Goal: Task Accomplishment & Management: Manage account settings

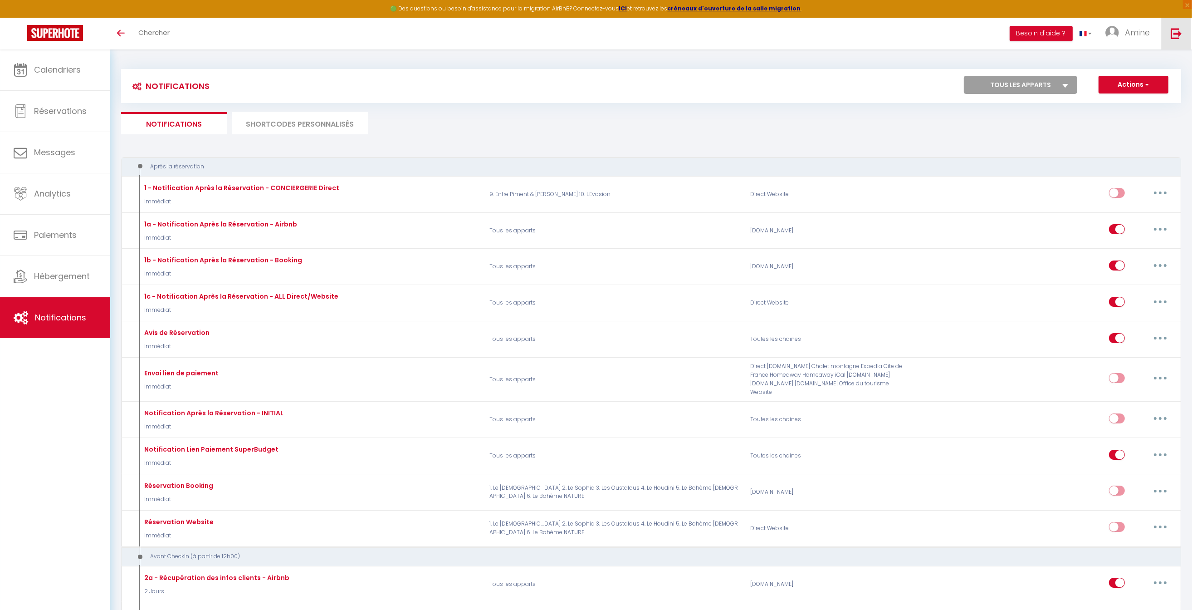
click at [1178, 35] on img at bounding box center [1176, 33] width 11 height 11
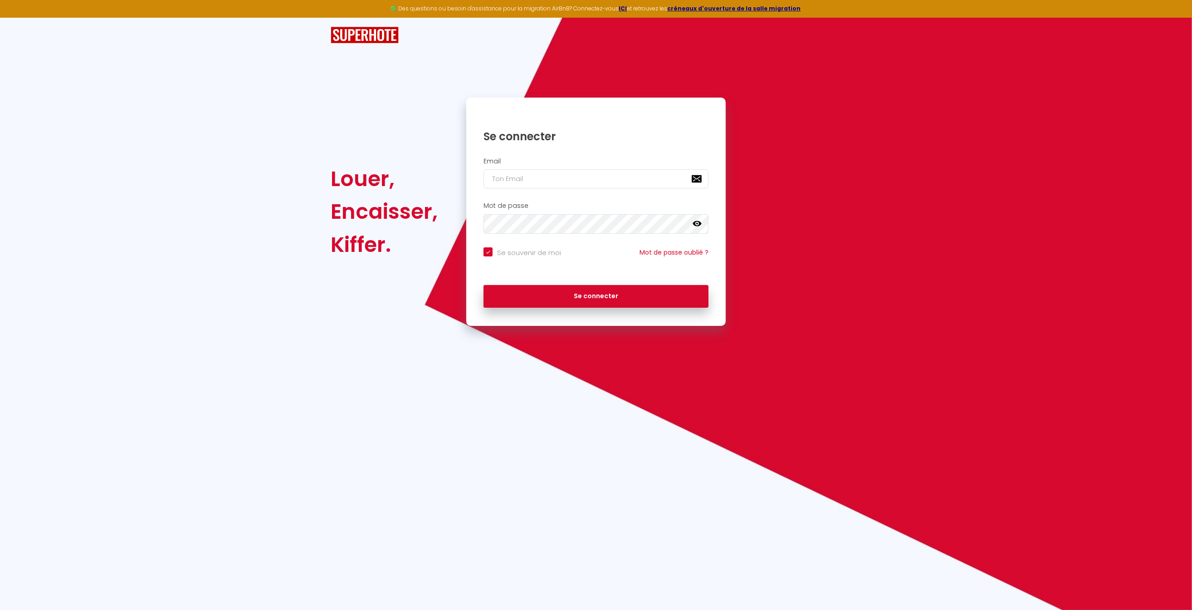
type input "a"
checkbox input "true"
type input "ab"
checkbox input "true"
type input "a"
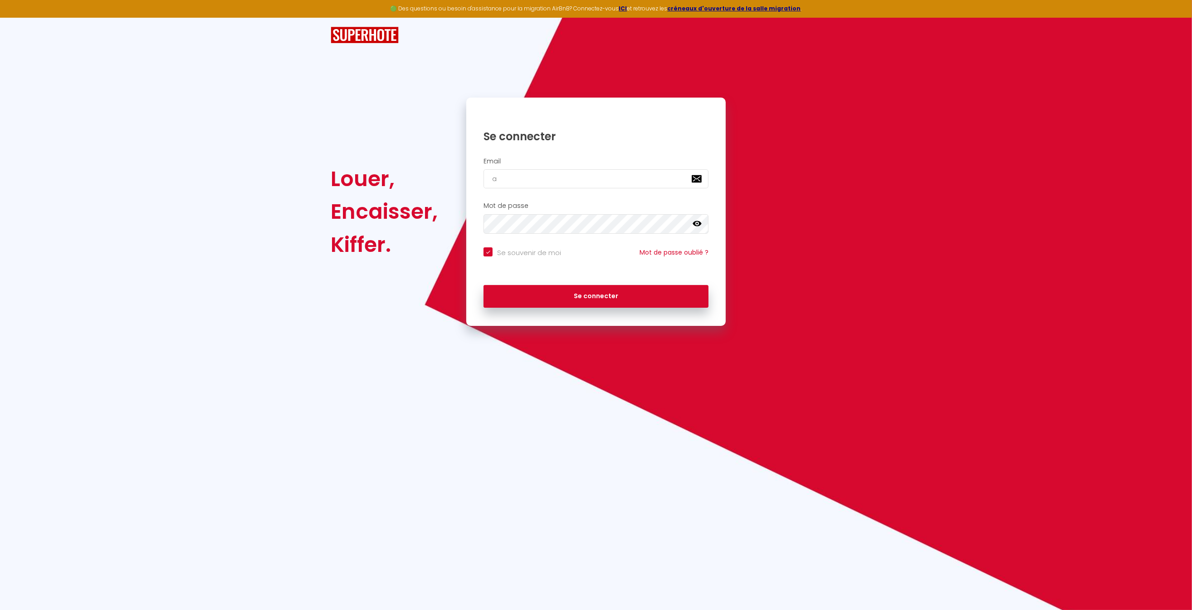
checkbox input "true"
type input "b"
checkbox input "true"
type input "bo"
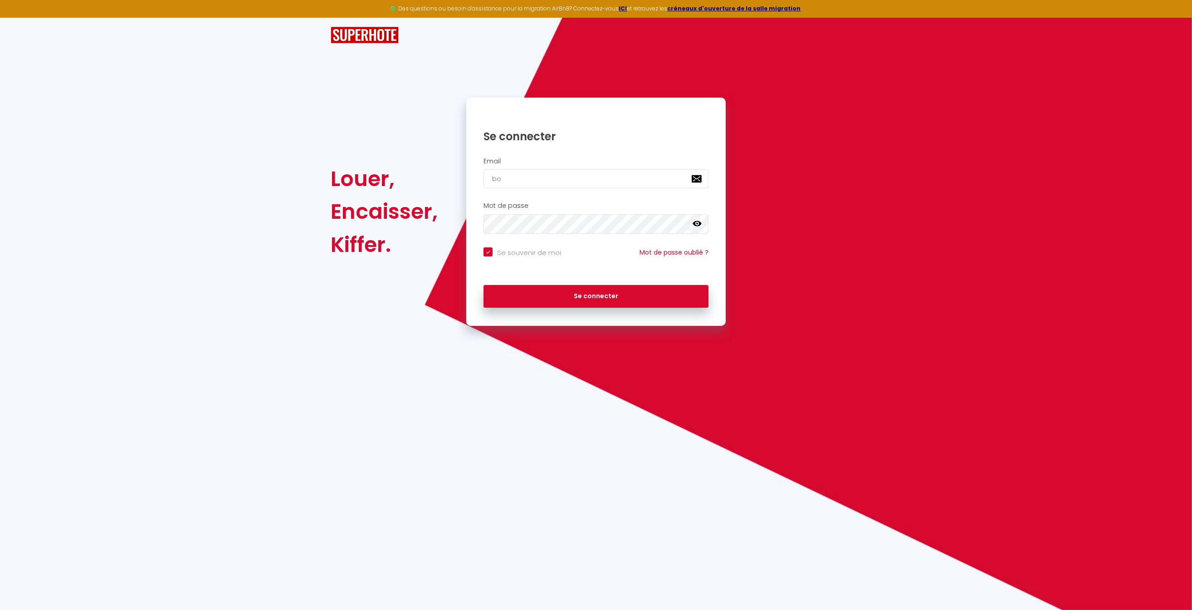
checkbox input "true"
type input "b"
checkbox input "true"
type input "-"
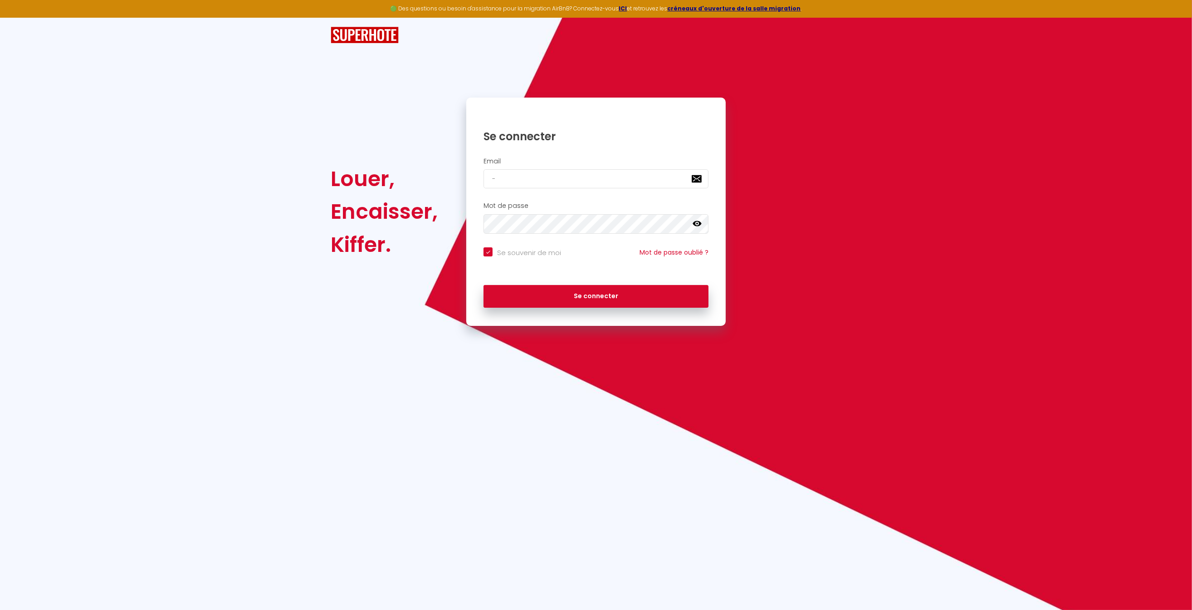
checkbox input "true"
type input "s"
checkbox input "true"
type input "su"
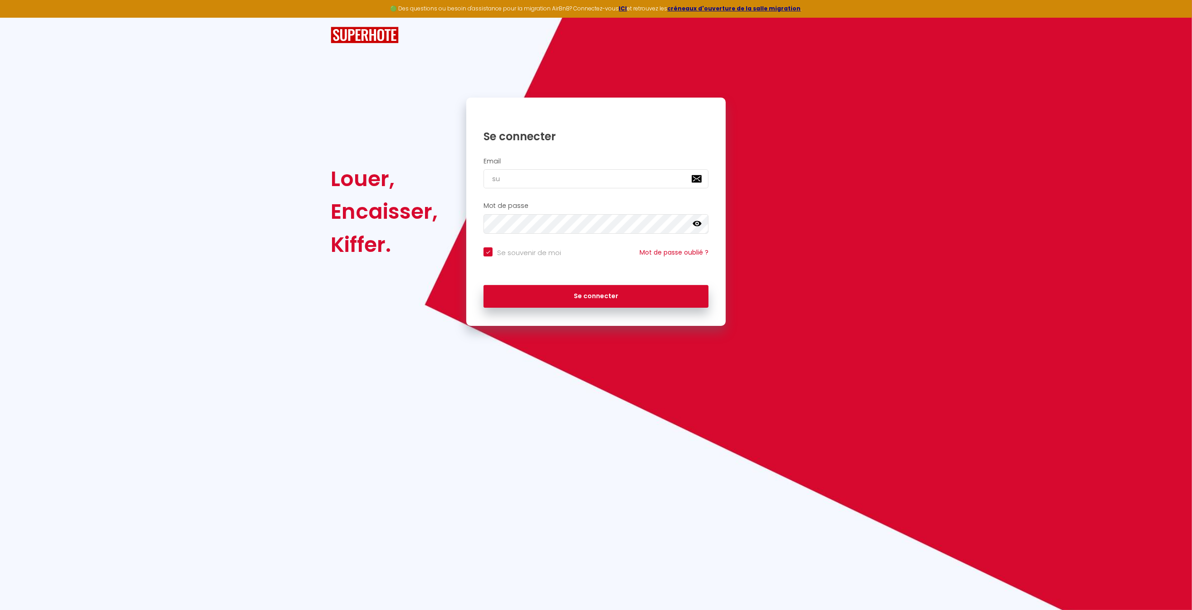
checkbox input "true"
type input "sup"
checkbox input "true"
type input "[EMAIL_ADDRESS][DOMAIN_NAME]"
click at [596, 295] on button "Se connecter" at bounding box center [596, 296] width 225 height 23
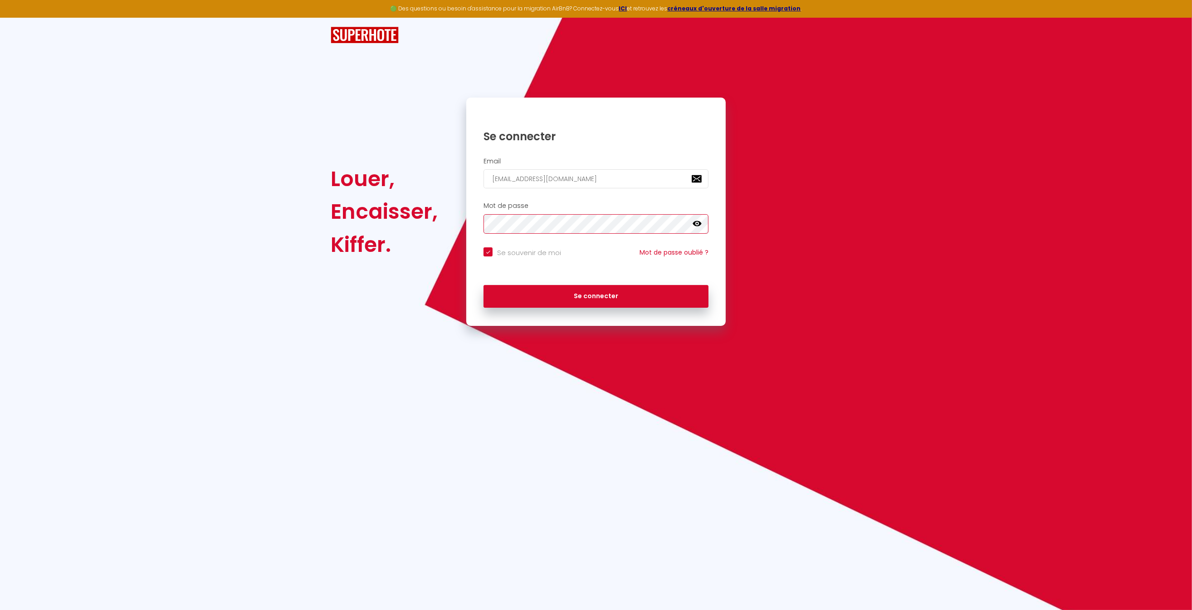
checkbox input "true"
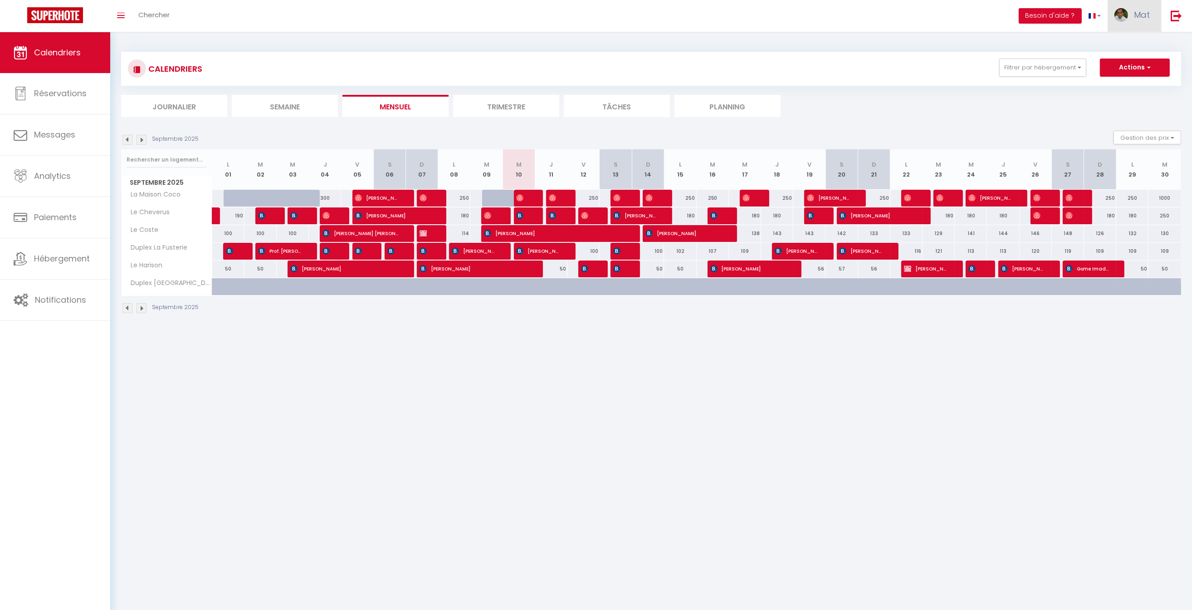
click at [1151, 8] on link "Mat" at bounding box center [1135, 16] width 54 height 32
click at [1117, 60] on link "Équipe" at bounding box center [1125, 61] width 67 height 15
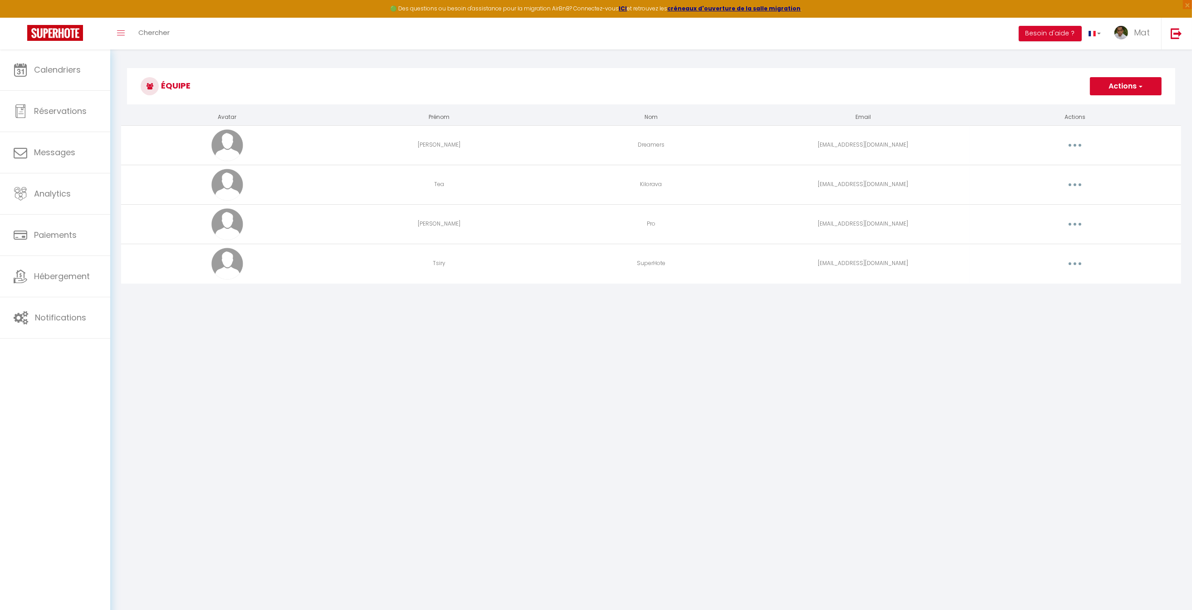
click at [1069, 144] on button "button" at bounding box center [1075, 145] width 25 height 15
click at [1128, 88] on button "Actions" at bounding box center [1126, 86] width 72 height 18
click at [1102, 105] on link "Ajouter un nouvel utilisateur" at bounding box center [1107, 106] width 107 height 12
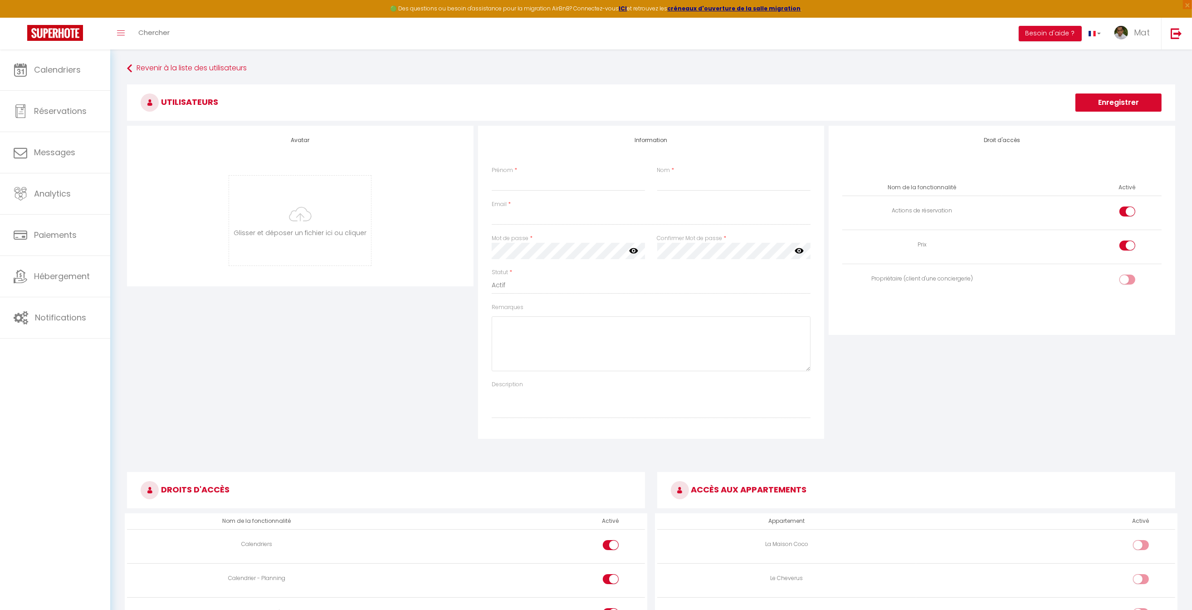
scroll to position [53, 0]
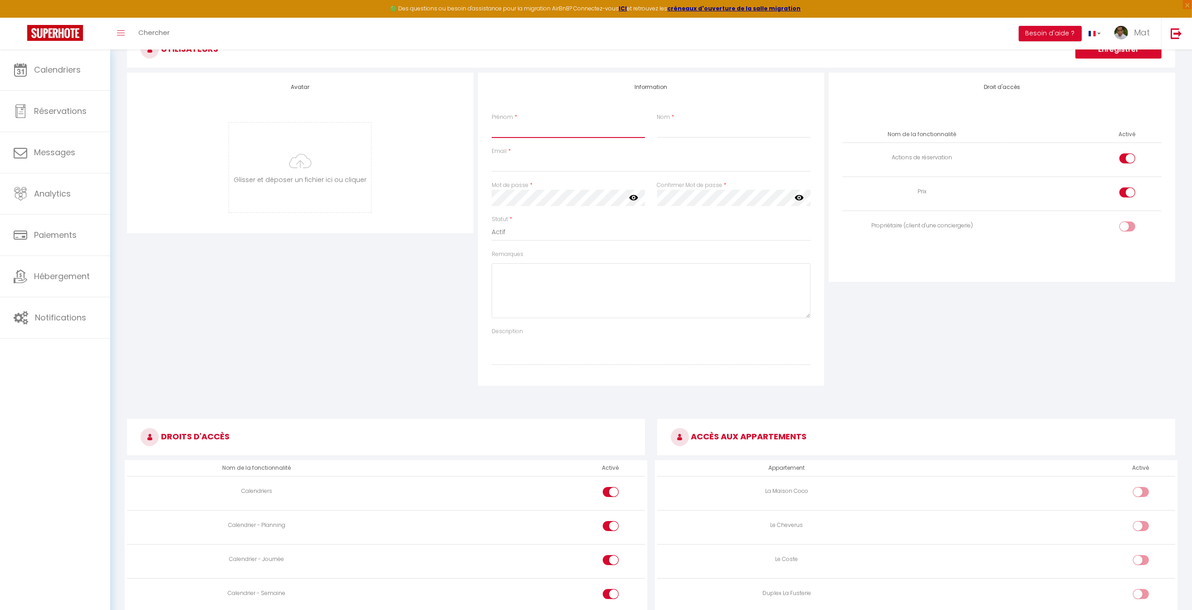
drag, startPoint x: 568, startPoint y: 125, endPoint x: 785, endPoint y: 134, distance: 217.0
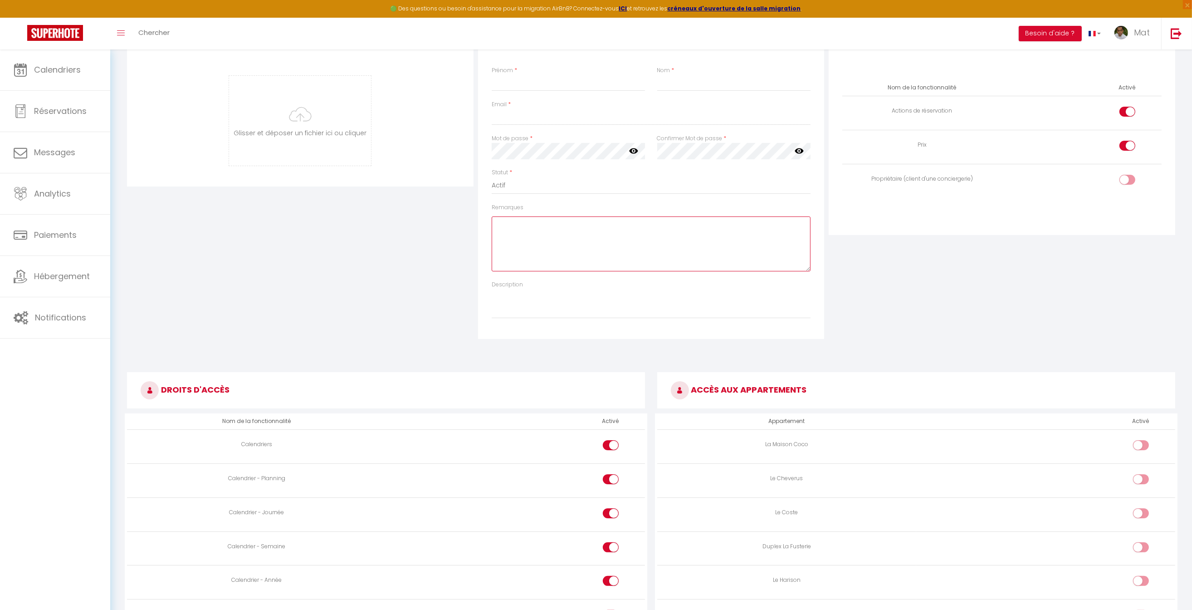
click at [524, 240] on textarea "Remarques" at bounding box center [651, 243] width 319 height 55
click at [518, 300] on textarea "Description" at bounding box center [651, 304] width 319 height 30
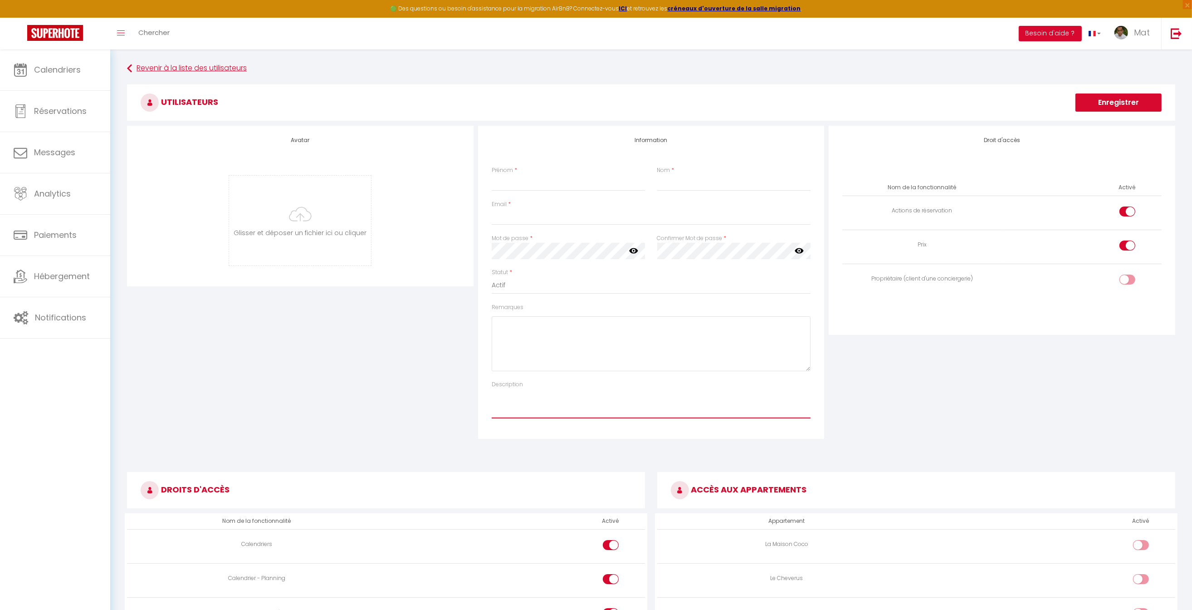
scroll to position [0, 0]
click at [217, 70] on link "Revenir à la liste des utilisateurs" at bounding box center [651, 68] width 1048 height 16
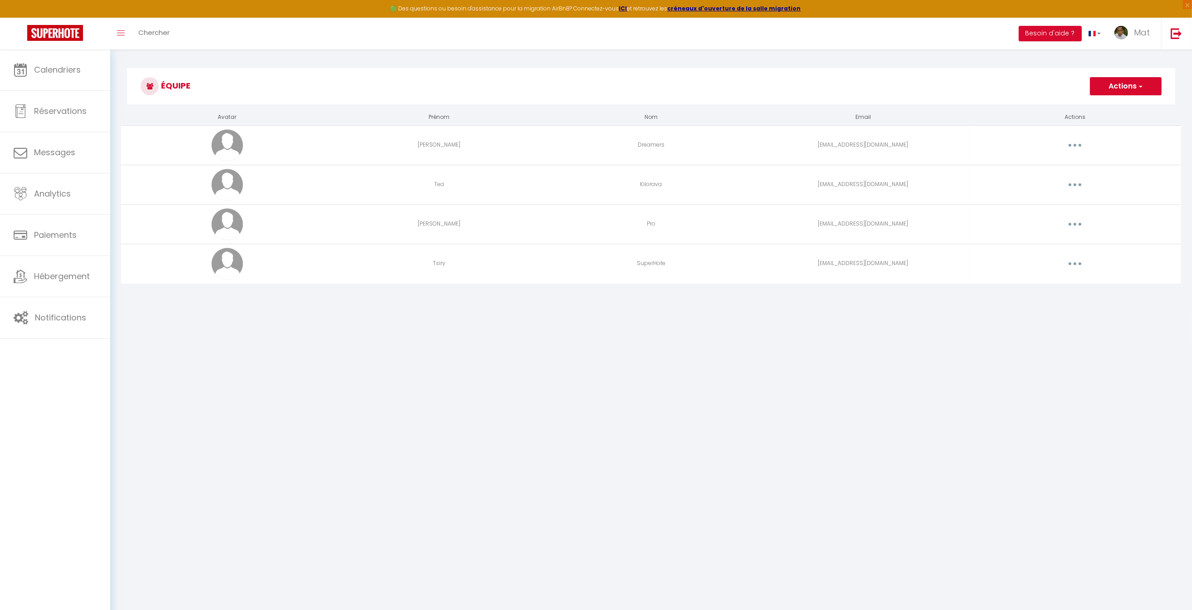
click at [1073, 144] on button "button" at bounding box center [1075, 145] width 25 height 15
click at [1055, 168] on link "Editer" at bounding box center [1051, 165] width 67 height 15
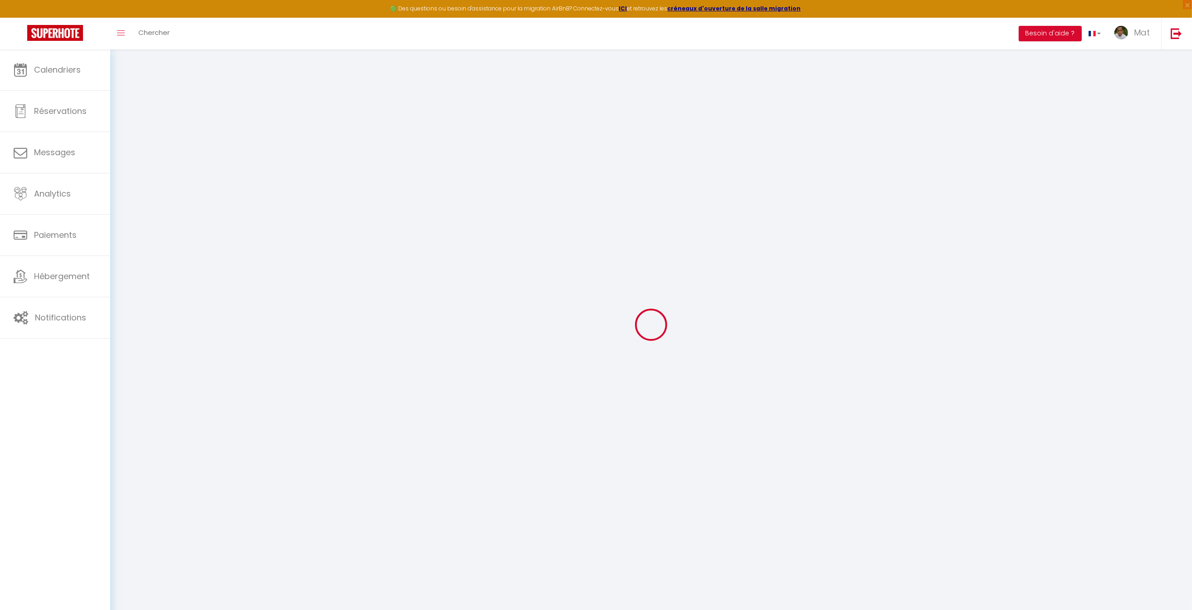
type input "[PERSON_NAME]"
type input "Dreamers"
type input "[EMAIL_ADDRESS][DOMAIN_NAME]"
type textarea "[URL][DOMAIN_NAME]"
checkbox input "true"
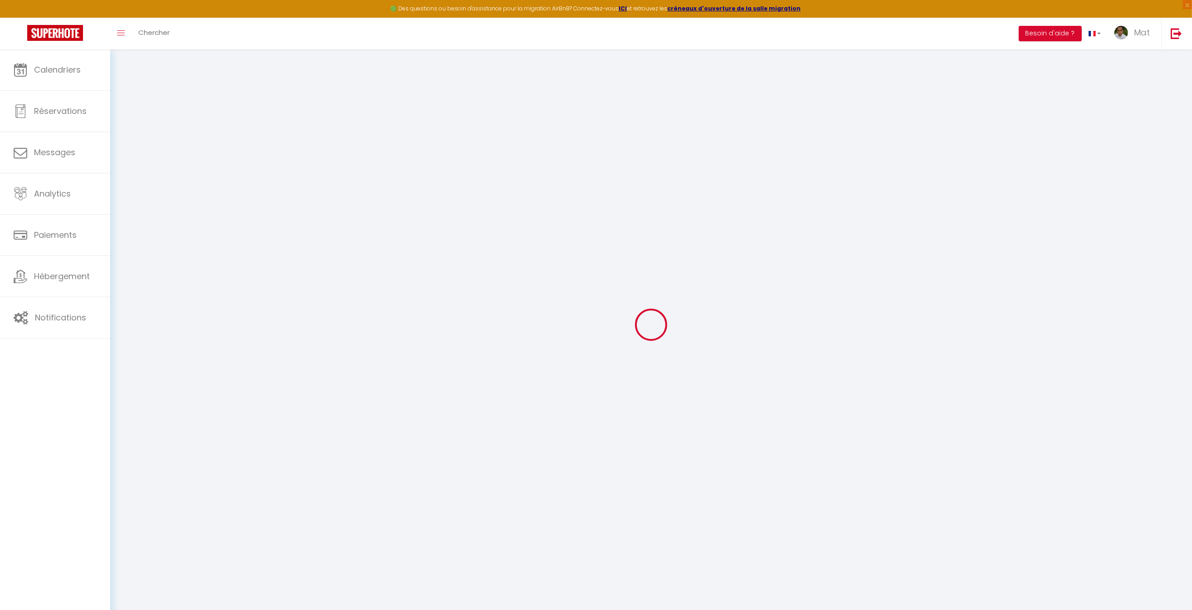
checkbox input "true"
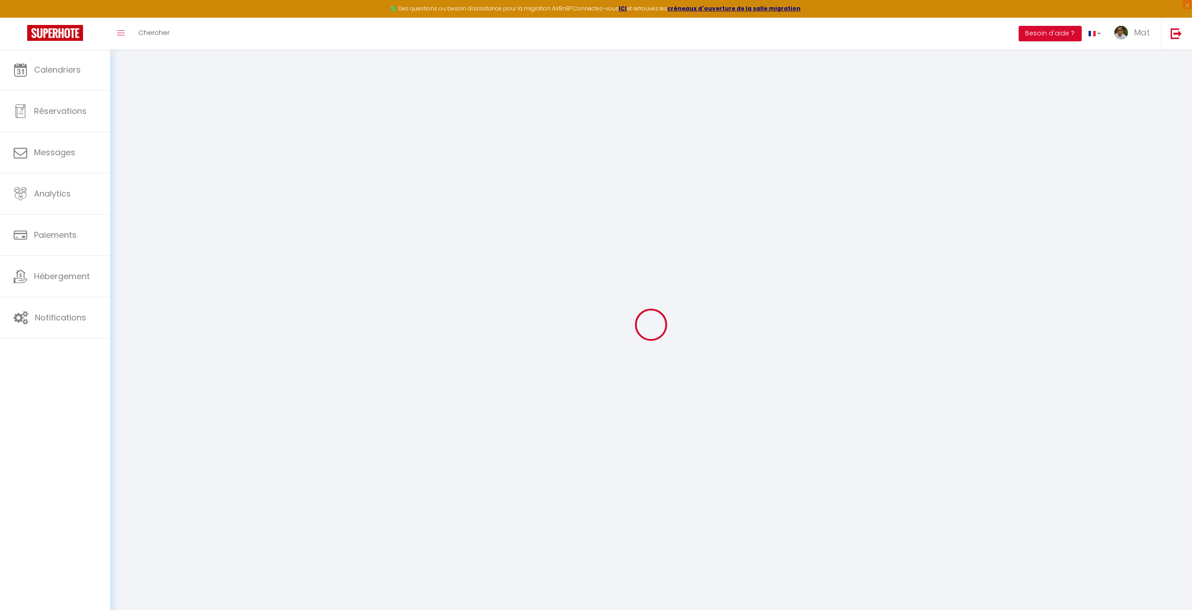
checkbox input "true"
checkbox input "false"
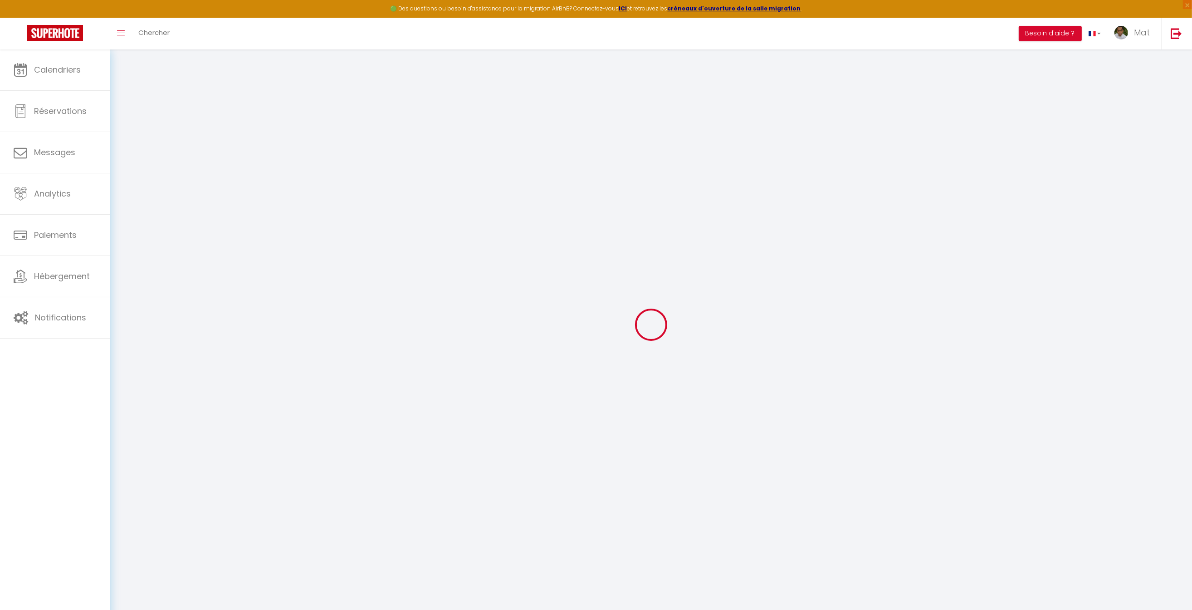
checkbox input "true"
select select
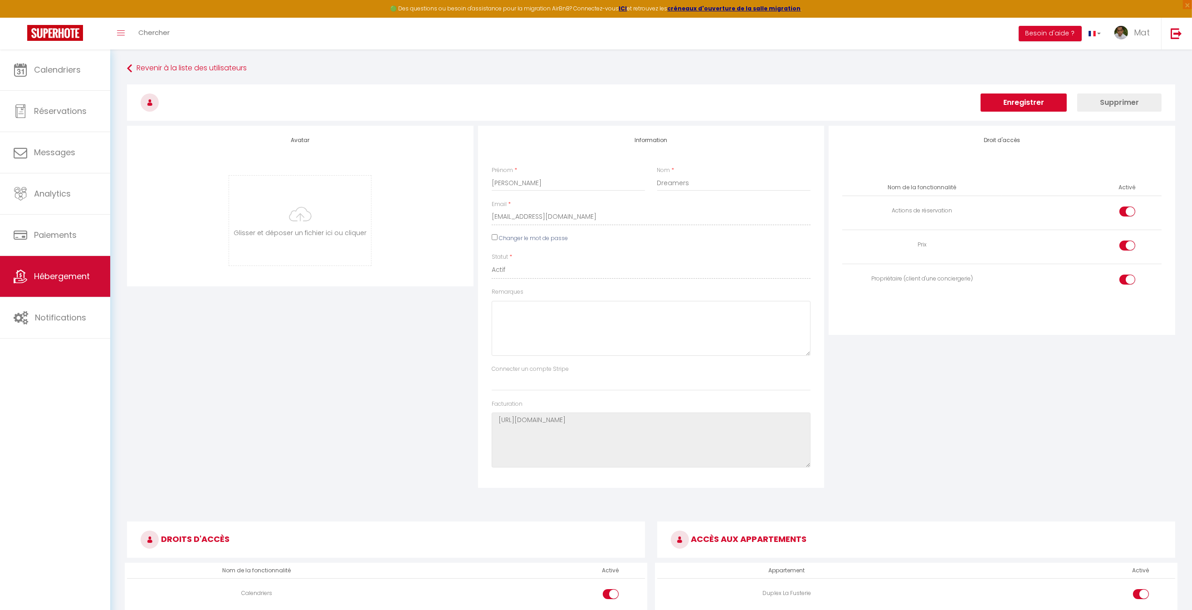
click at [71, 279] on span "Hébergement" at bounding box center [62, 275] width 56 height 11
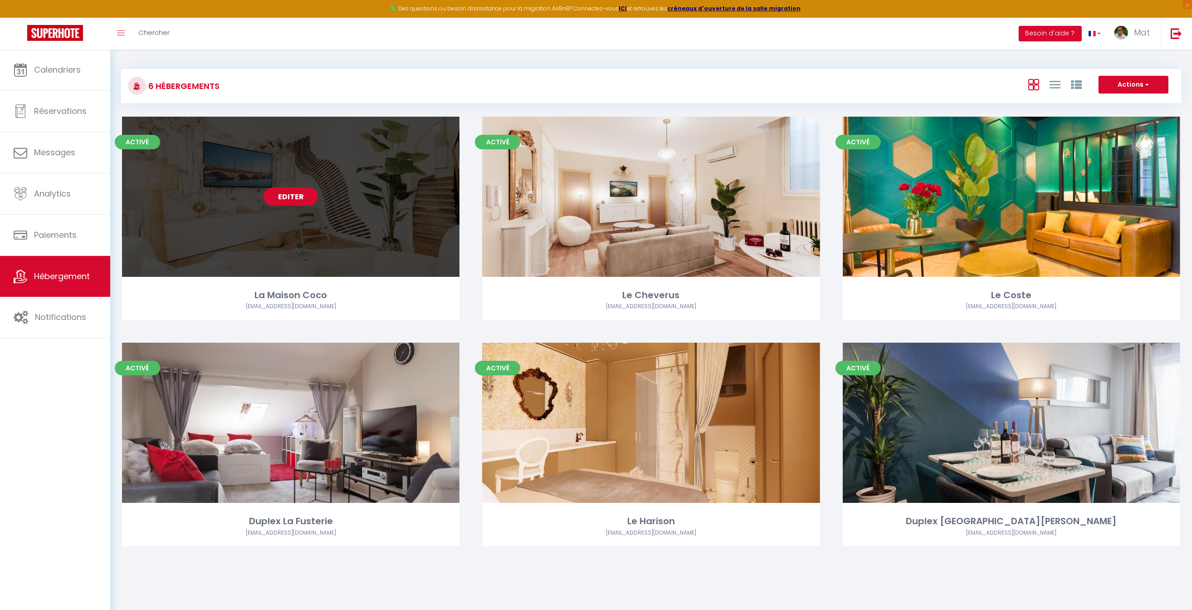
click at [276, 200] on link "Editer" at bounding box center [291, 196] width 54 height 18
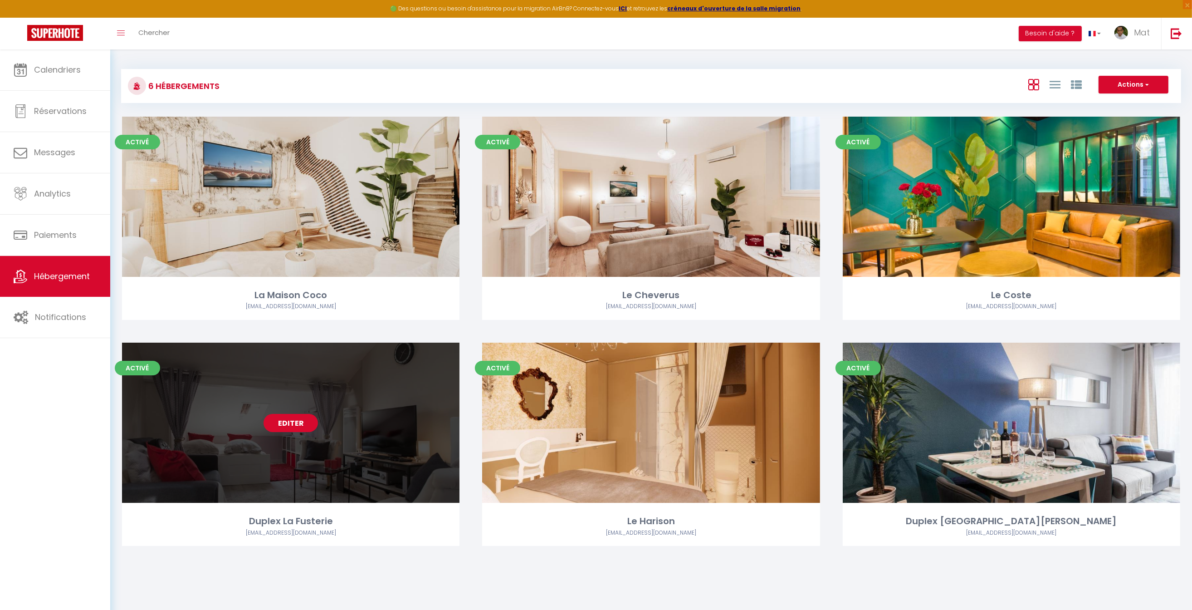
click at [291, 422] on link "Editer" at bounding box center [291, 423] width 54 height 18
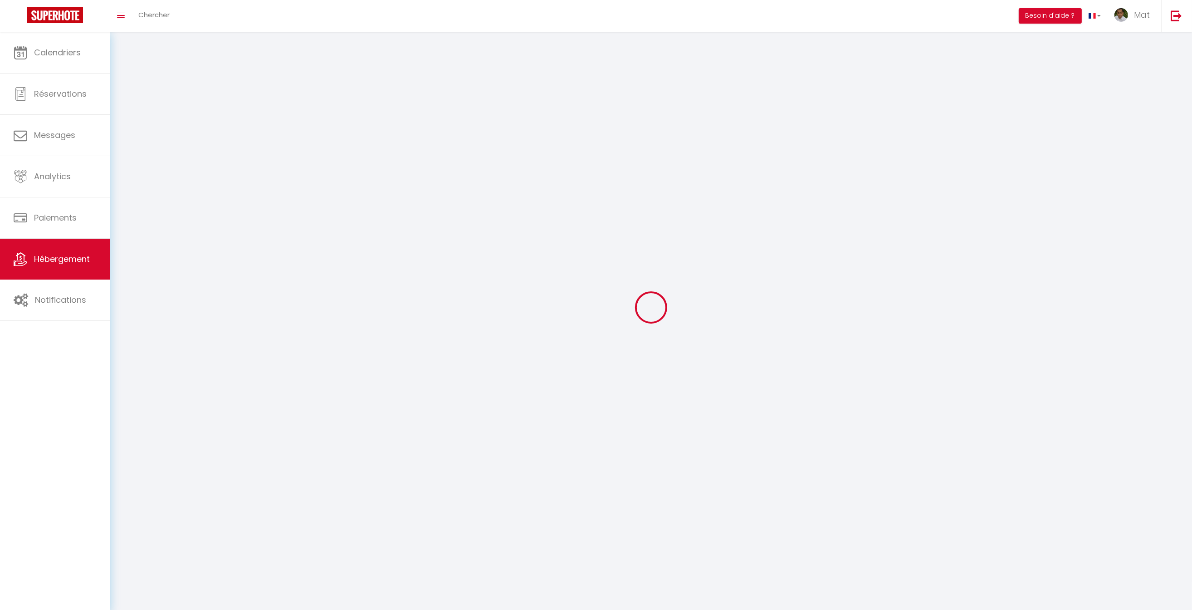
select select
select select "28"
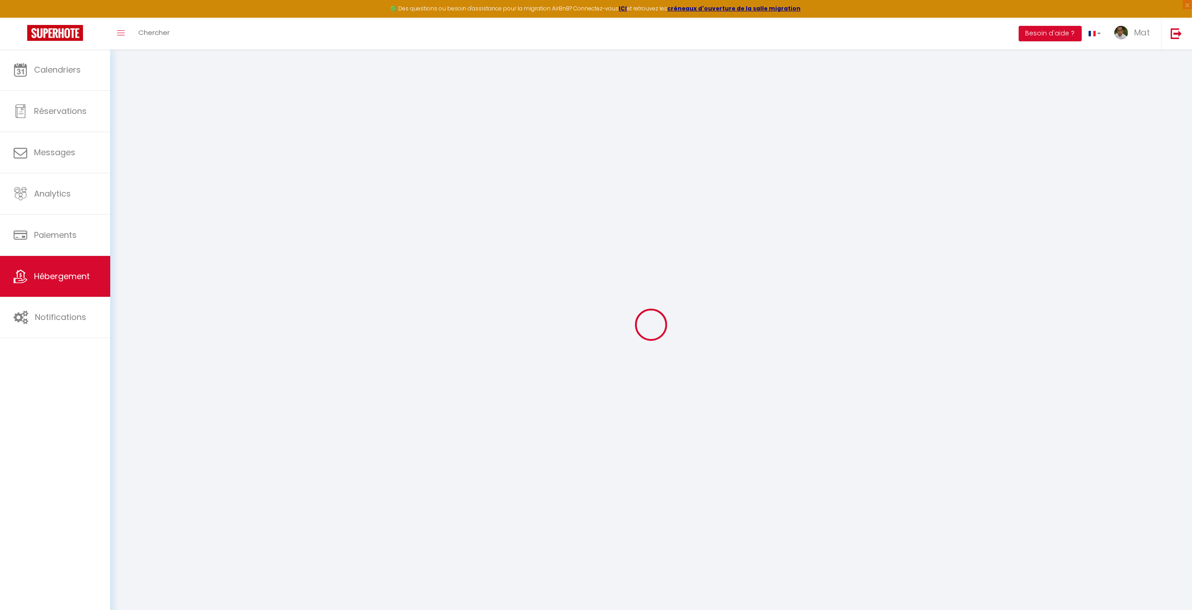
select select
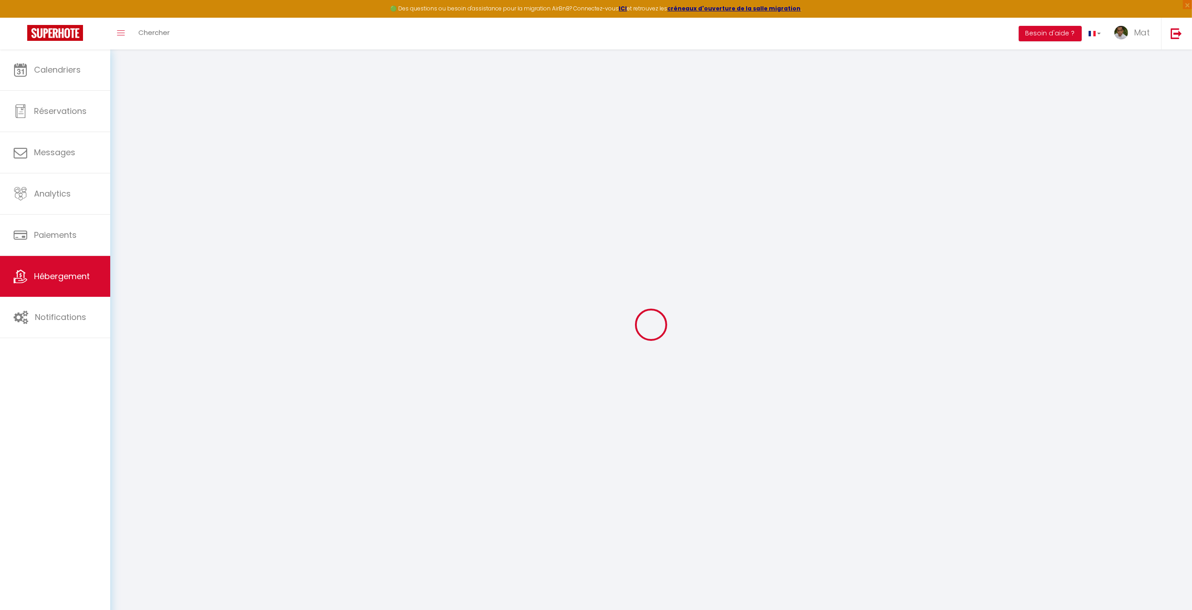
select select
checkbox input "false"
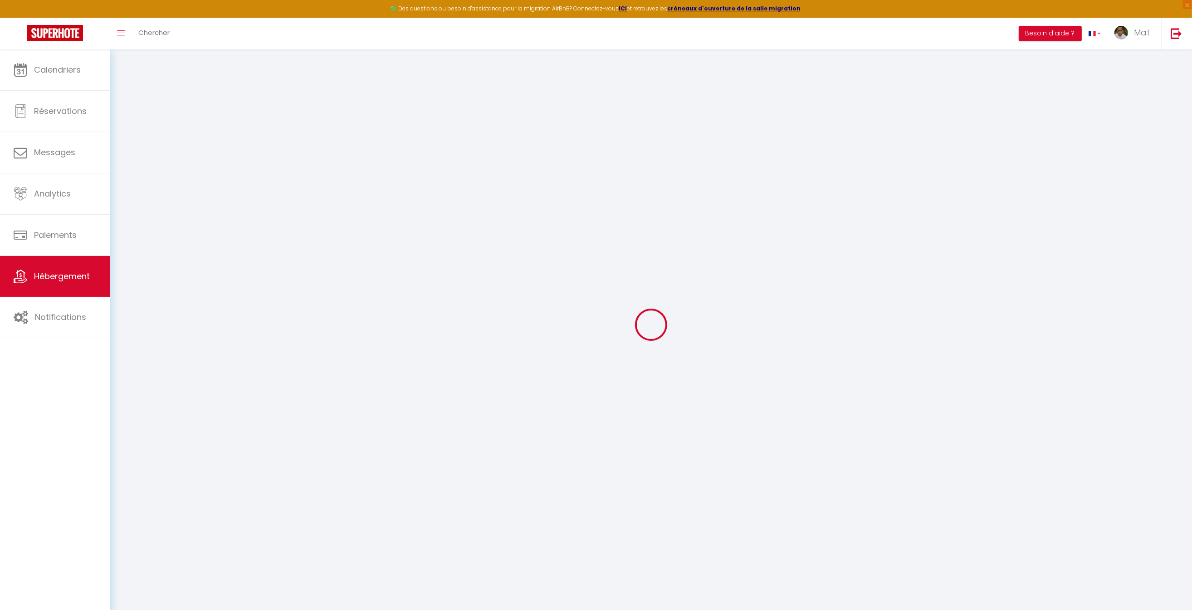
select select
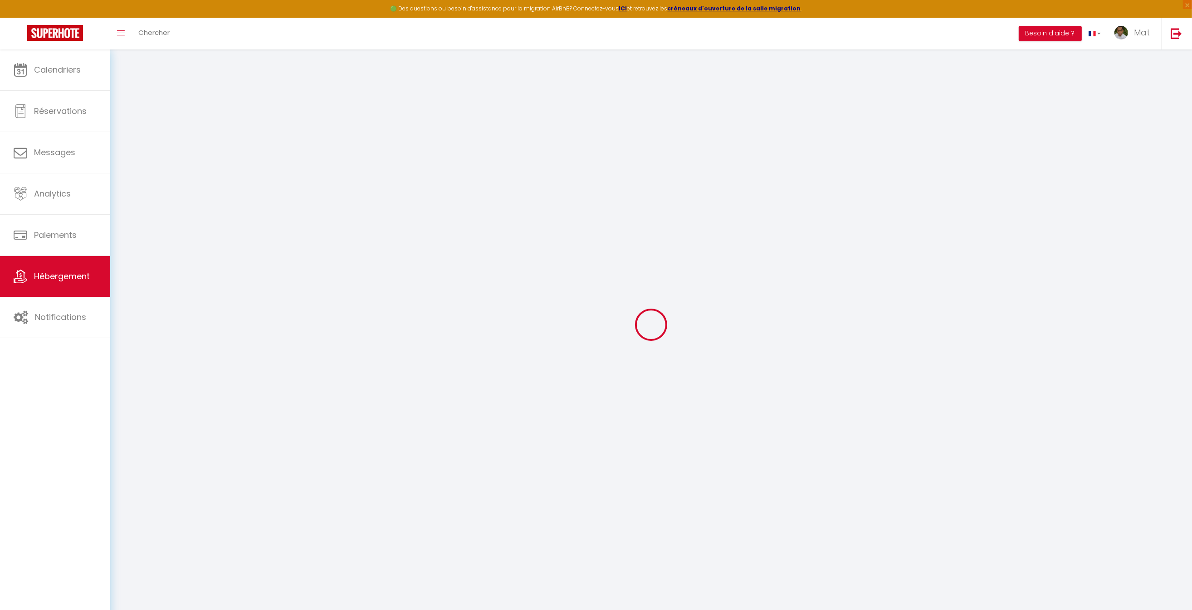
select select
checkbox input "false"
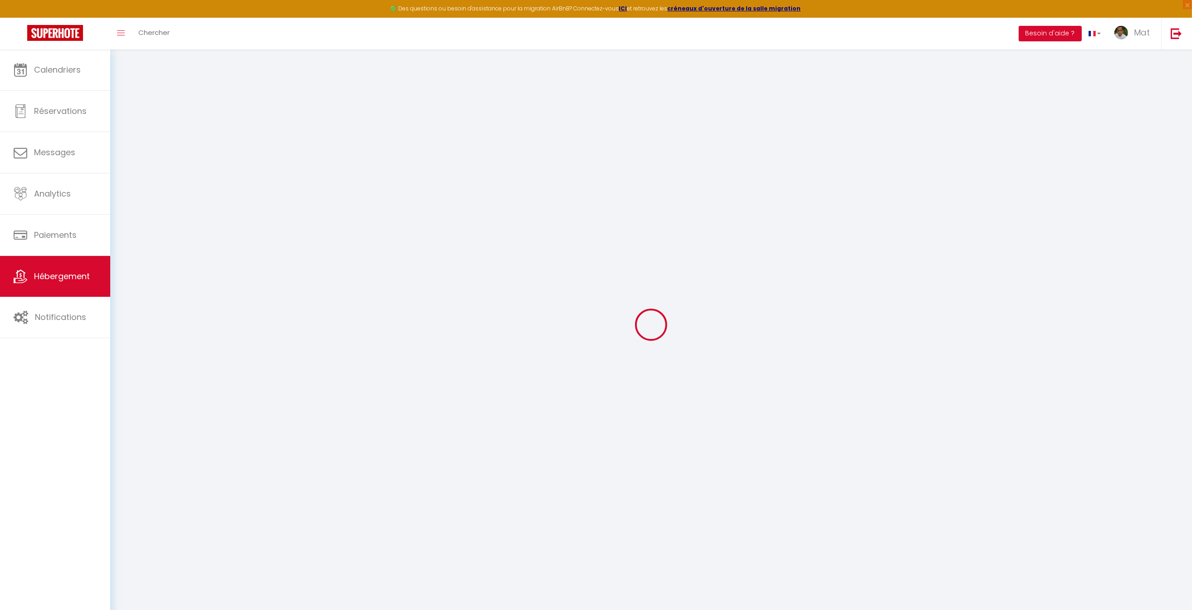
checkbox input "false"
select select
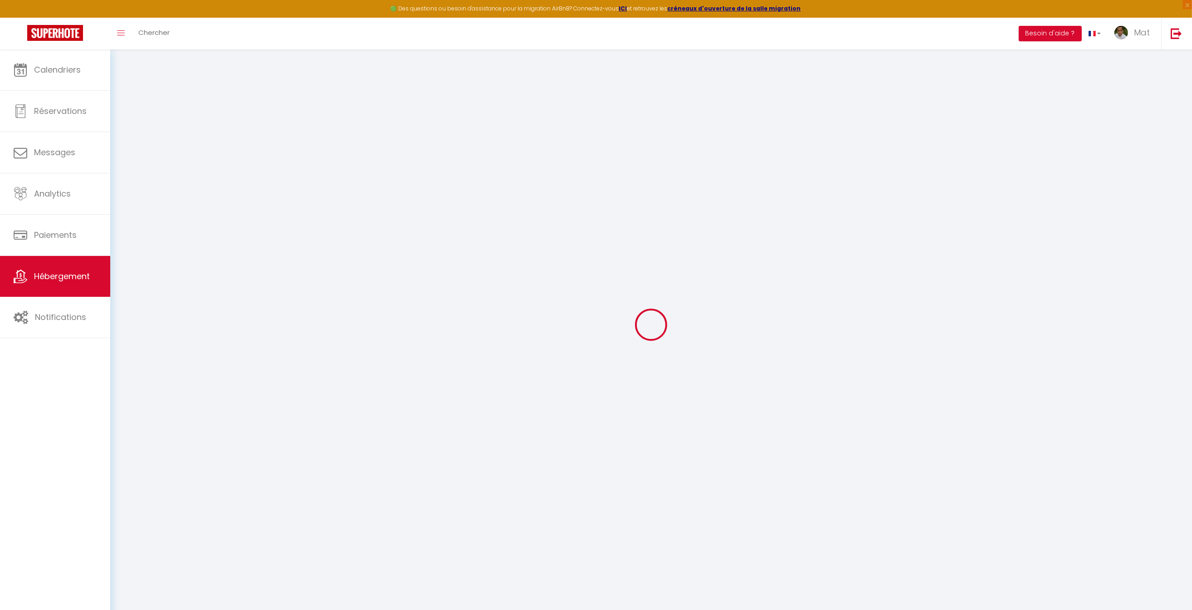
select select
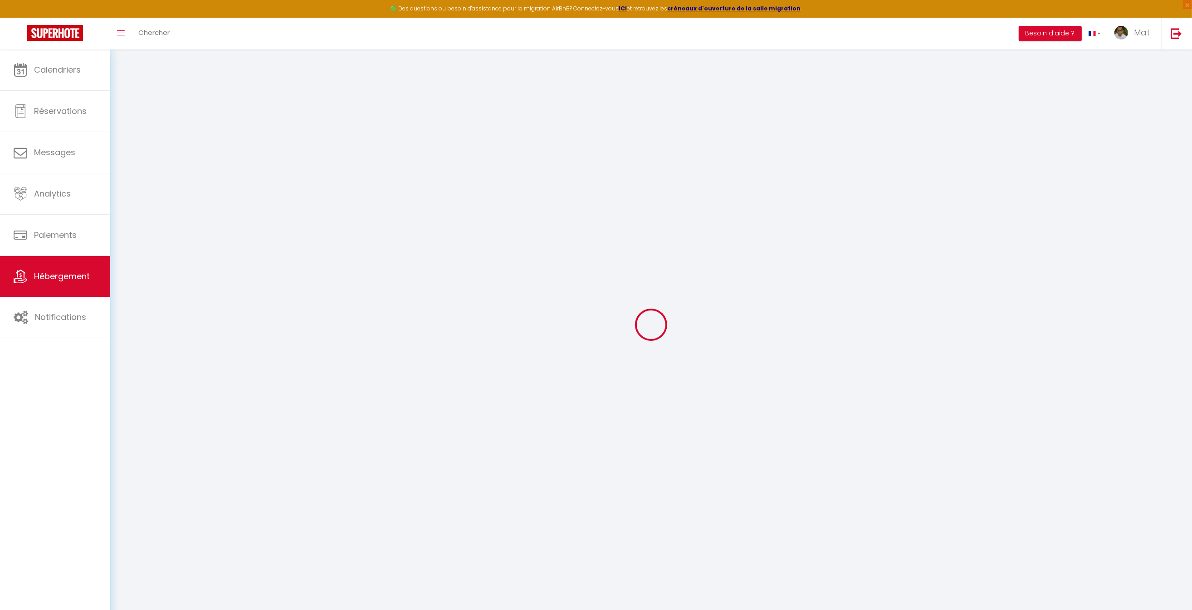
checkbox input "false"
select select
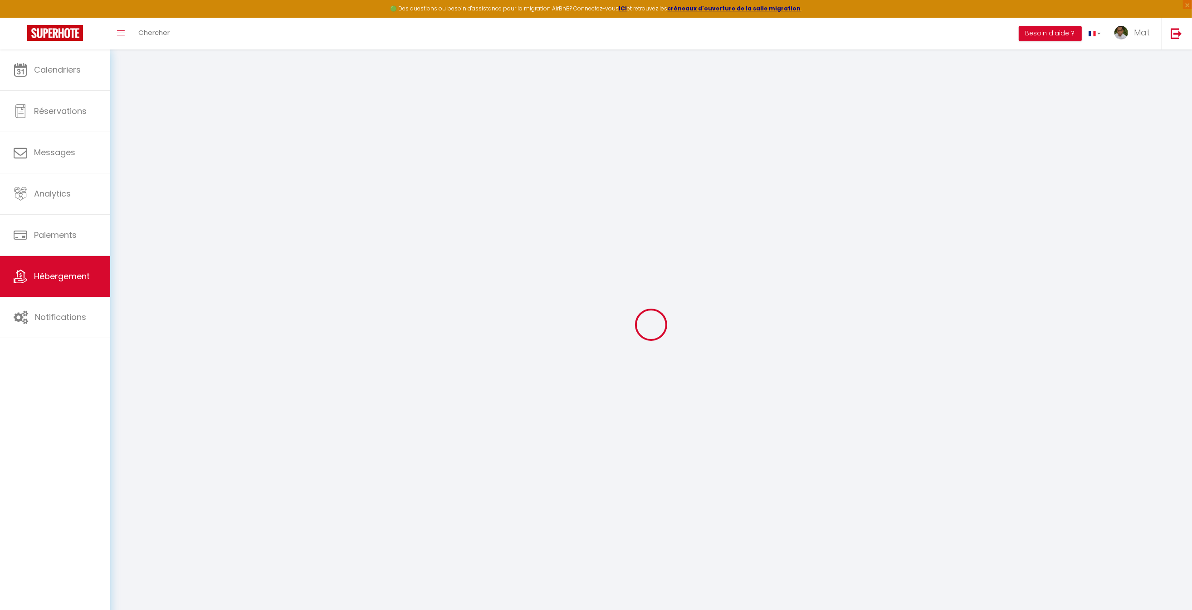
select select
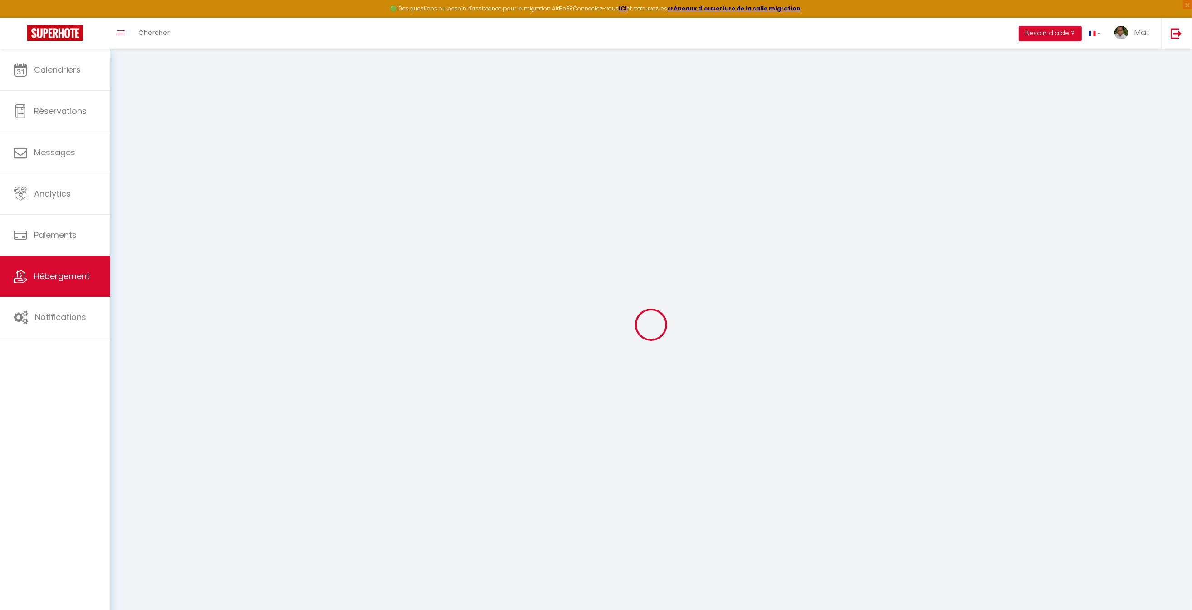
select select
checkbox input "false"
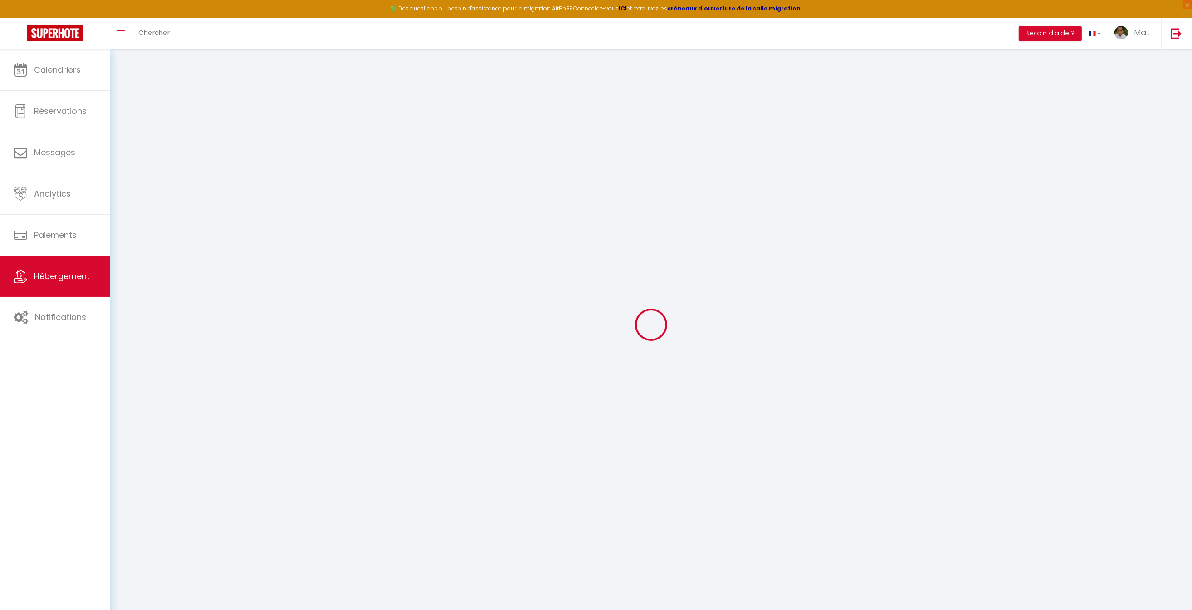
checkbox input "false"
select select
type input "Duplex La Fusterie"
type input "IMMO"
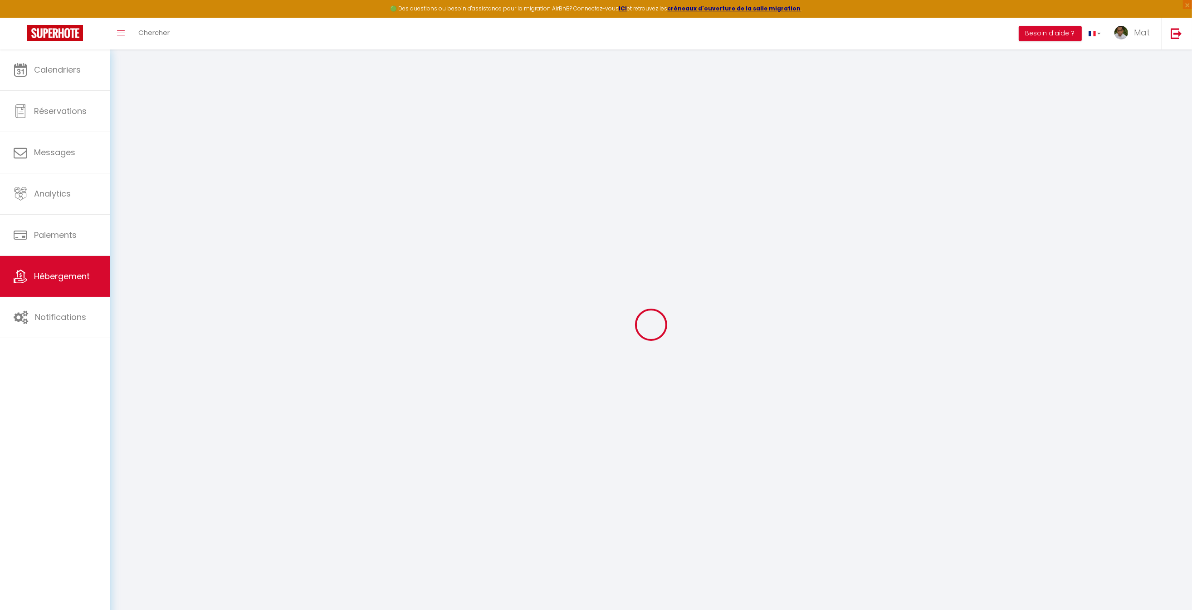
type input "MRA"
type input "[STREET_ADDRESS]"
type input "33800"
type input "[GEOGRAPHIC_DATA]"
select select "6"
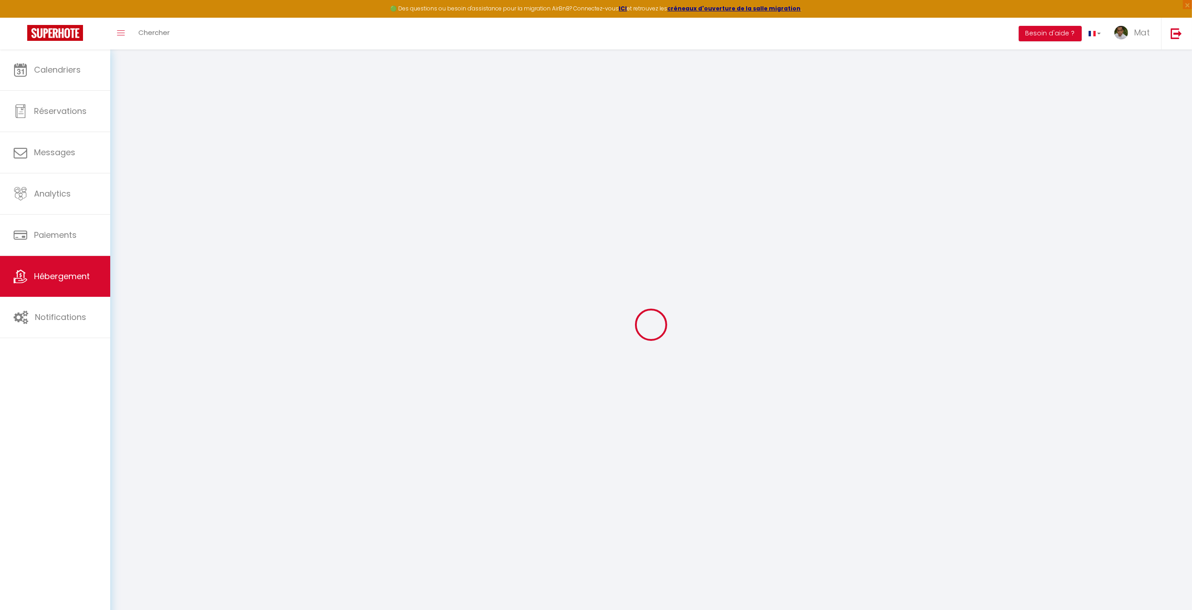
type input "35"
type input "20"
type input "30"
type input "1.65"
type input "200"
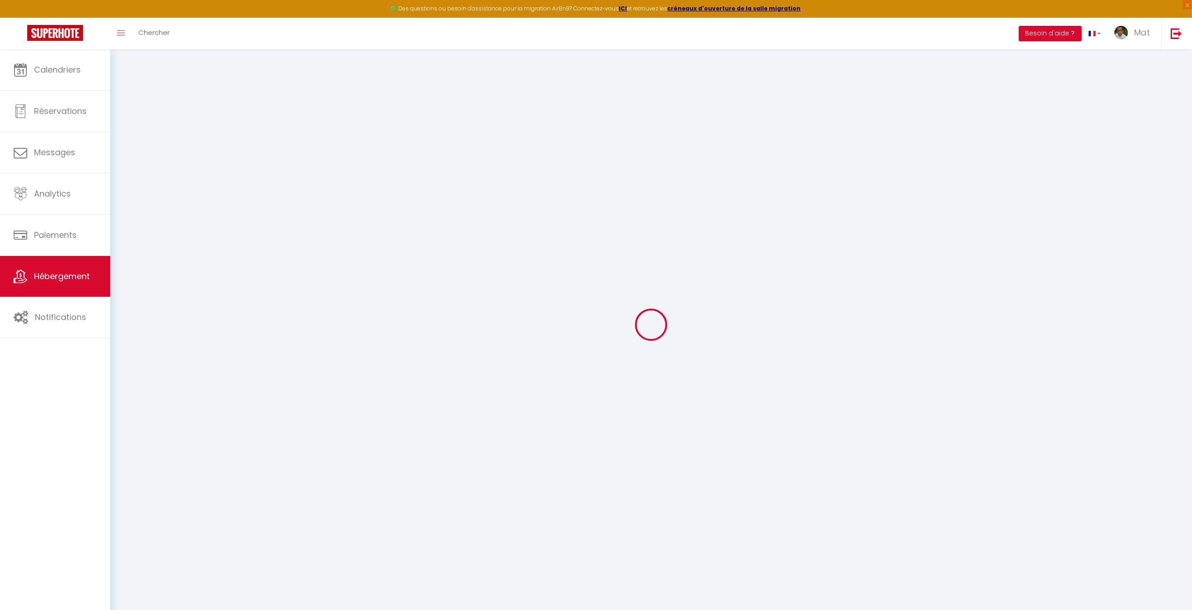
select select
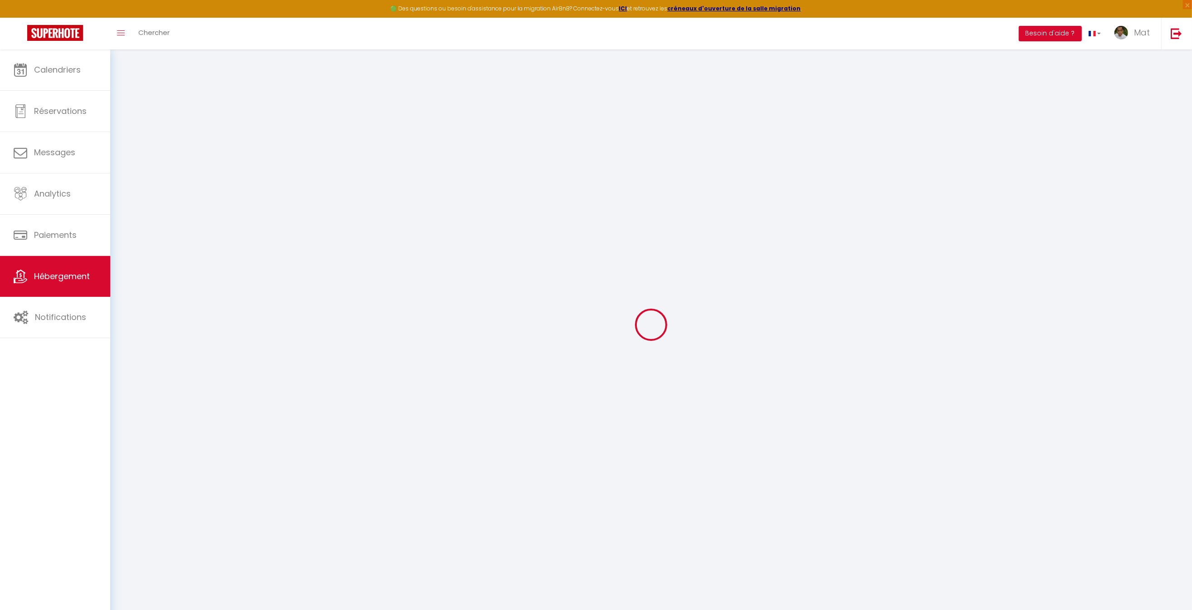
type input "[STREET_ADDRESS]"
type input "33800"
type input "[GEOGRAPHIC_DATA]"
type input "[EMAIL_ADDRESS][DOMAIN_NAME]"
select select "742"
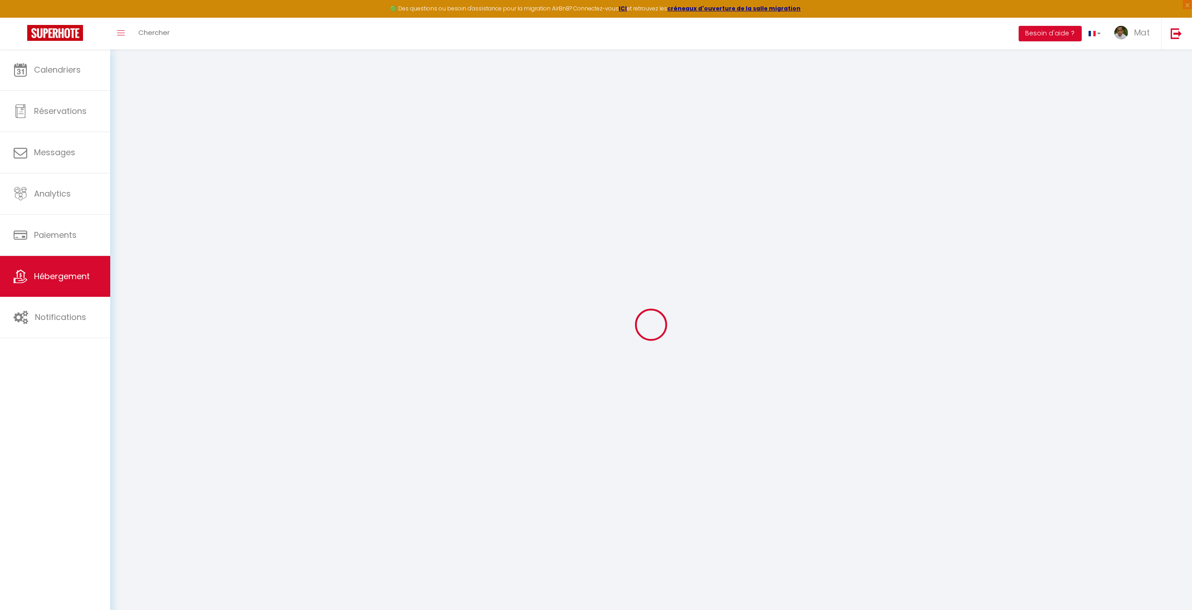
checkbox input "true"
checkbox input "false"
type input "10"
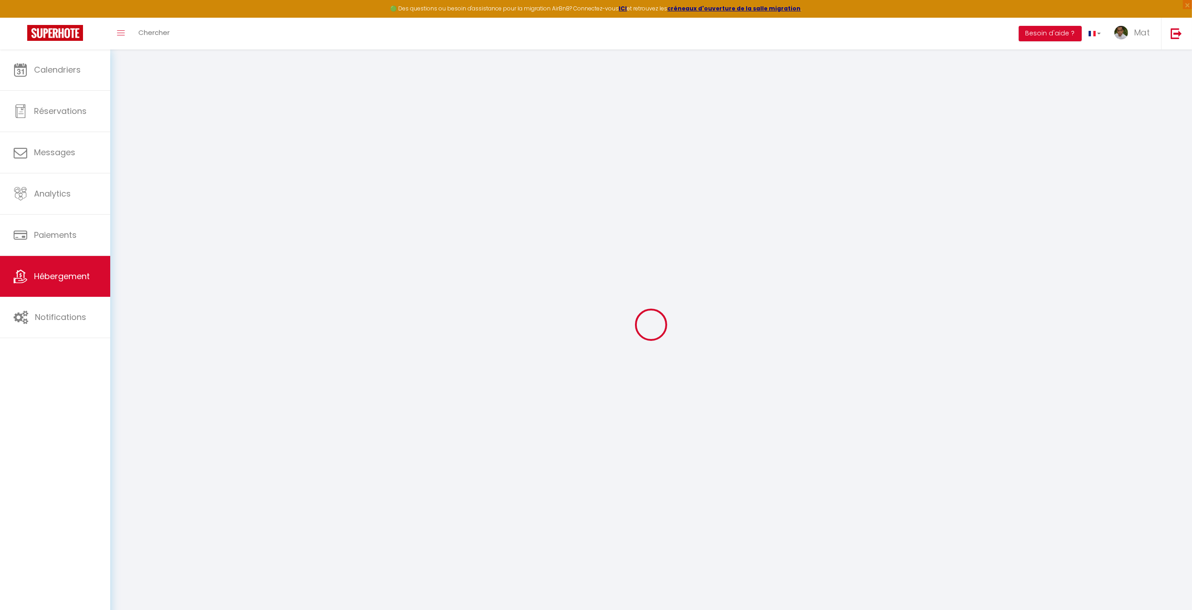
type input "50"
type input "0"
select select
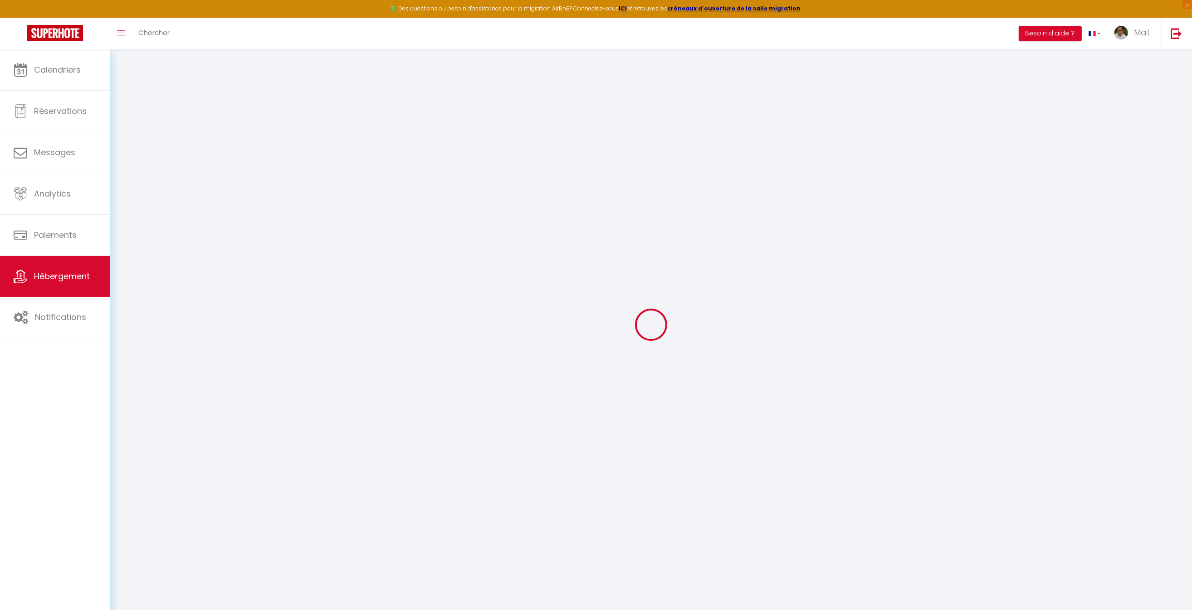
select select
checkbox input "true"
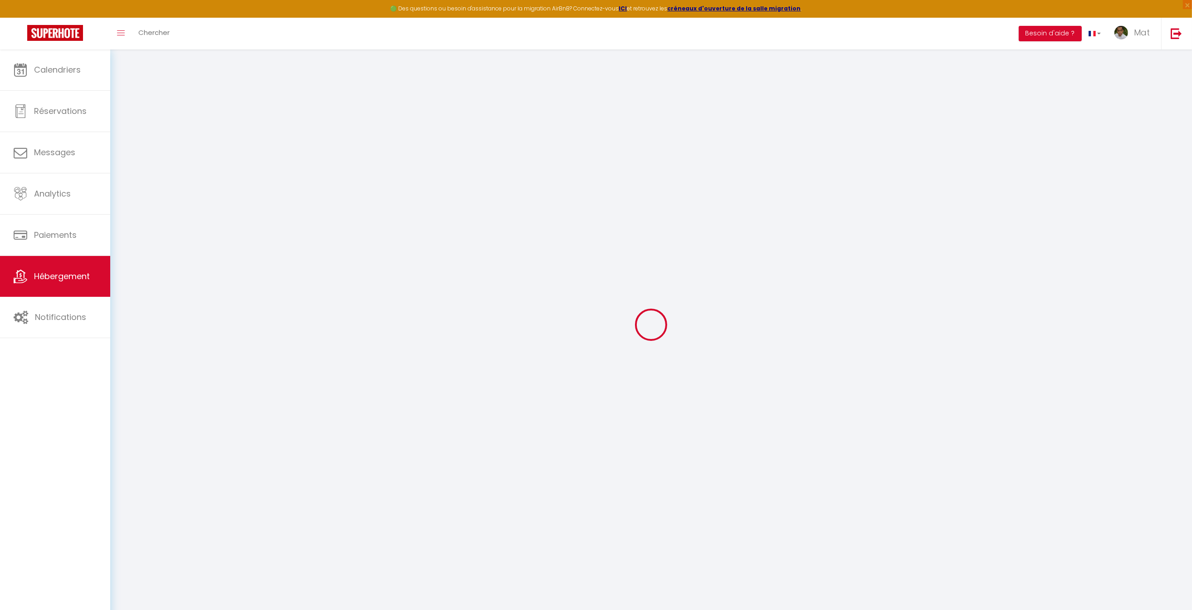
checkbox input "true"
checkbox input "false"
checkbox input "true"
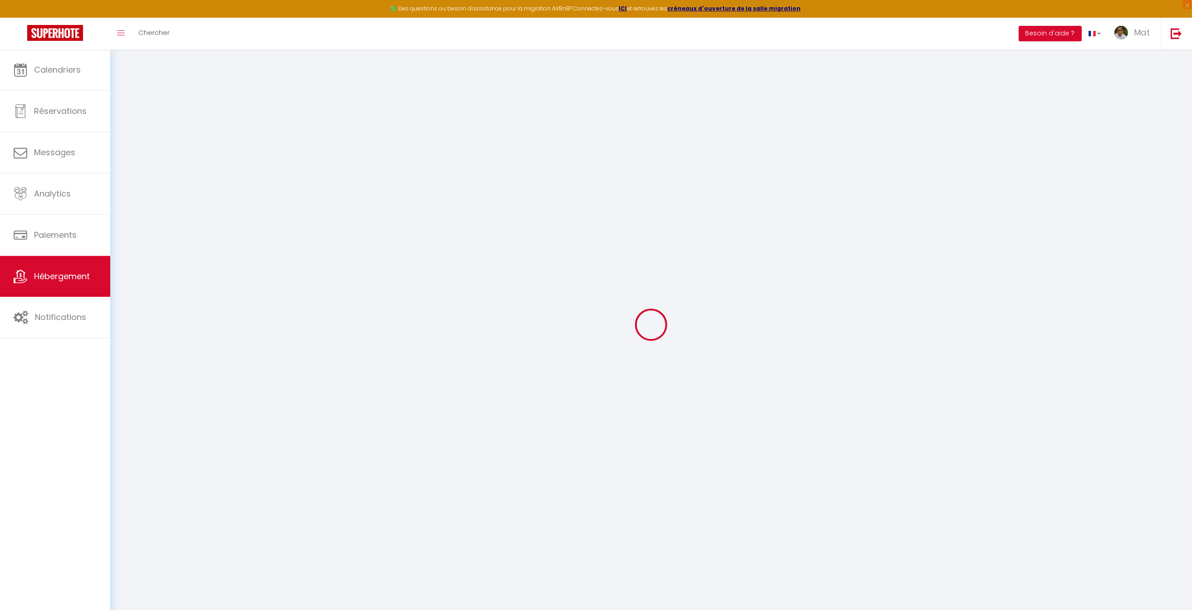
checkbox input "true"
checkbox input "false"
checkbox input "true"
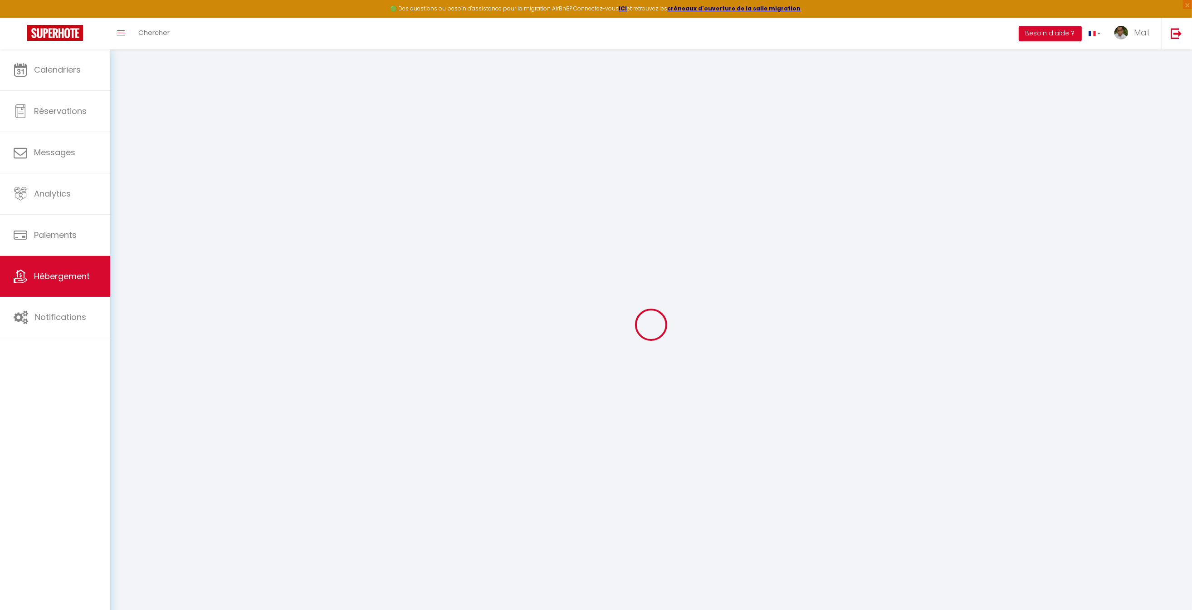
checkbox input "false"
select select "17:00"
select select "23:30"
select select "10:00"
select select "30"
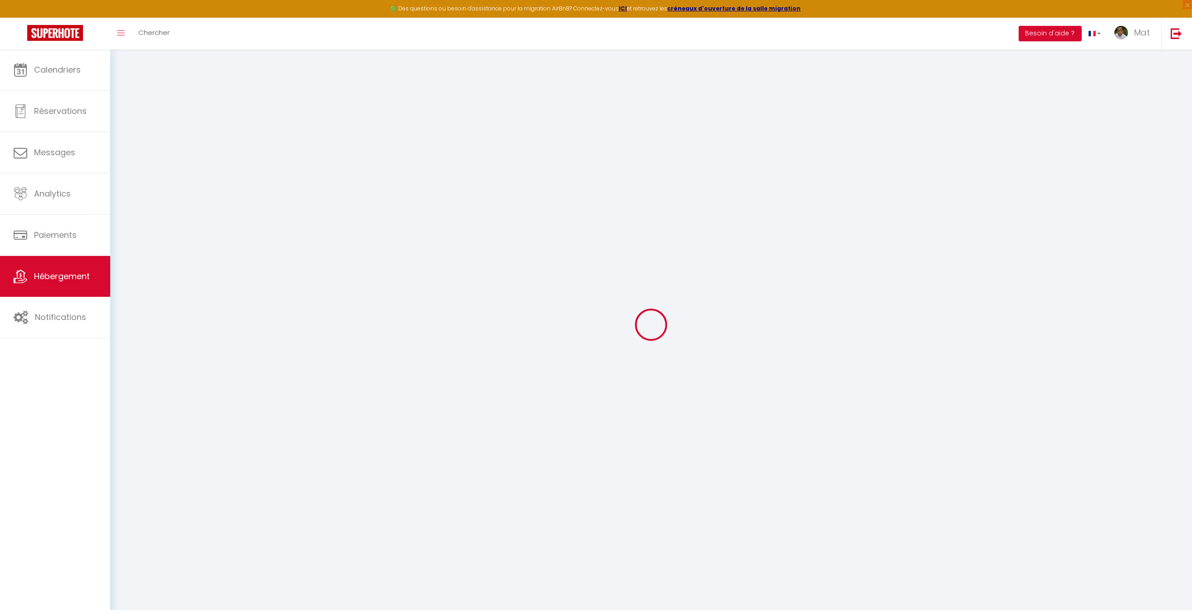
select select "120"
select select "2365"
checkbox input "true"
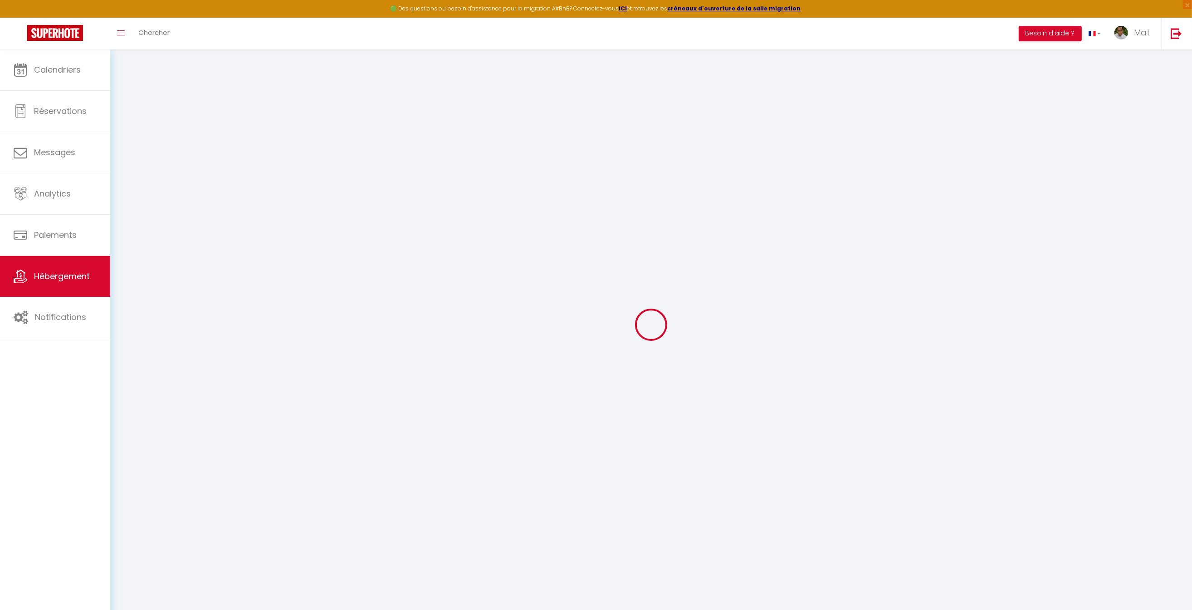
checkbox input "true"
checkbox input "false"
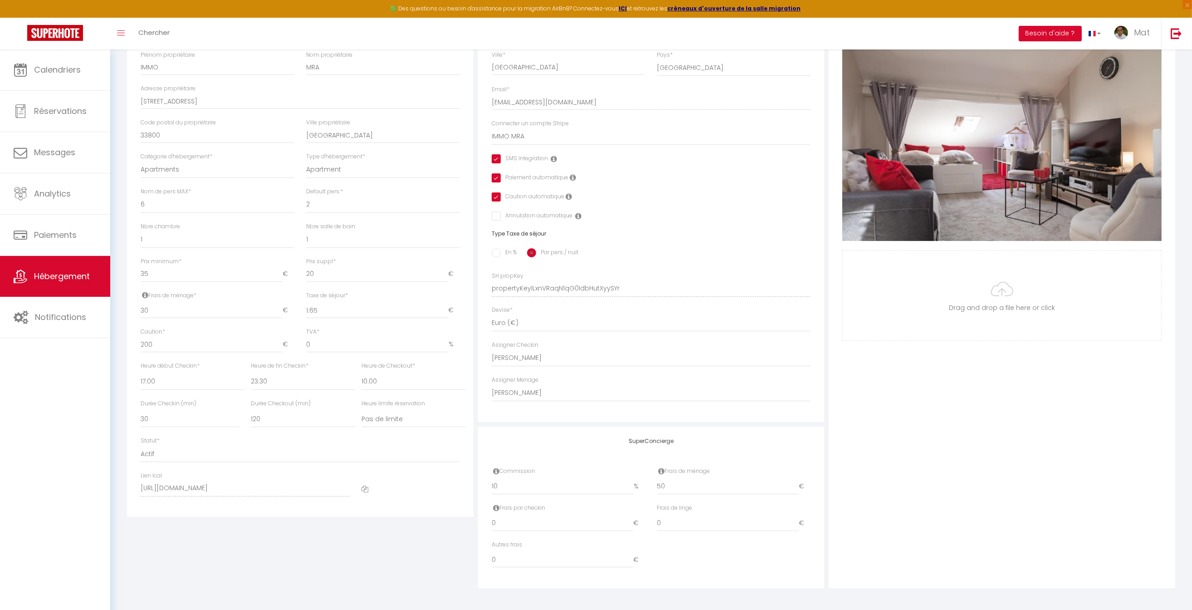
scroll to position [188, 0]
drag, startPoint x: 501, startPoint y: 347, endPoint x: 534, endPoint y: 347, distance: 33.6
click at [534, 347] on label "Assigner Checkin" at bounding box center [515, 345] width 47 height 9
drag, startPoint x: 498, startPoint y: 382, endPoint x: 525, endPoint y: 380, distance: 27.3
click at [525, 380] on label "Assigner Menage" at bounding box center [515, 380] width 47 height 9
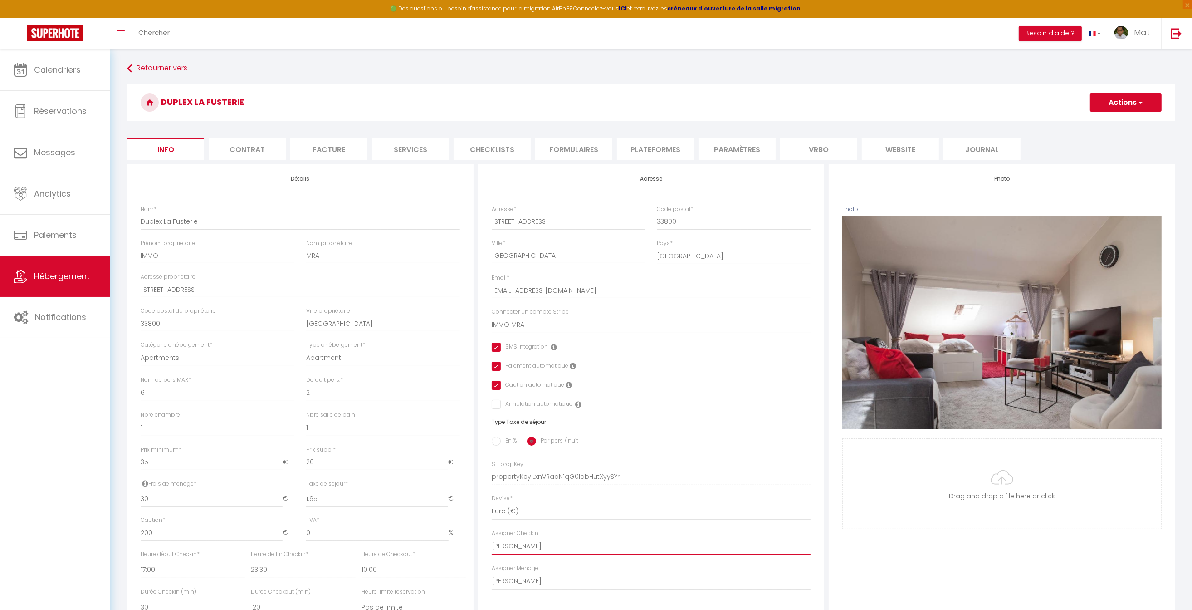
scroll to position [0, 0]
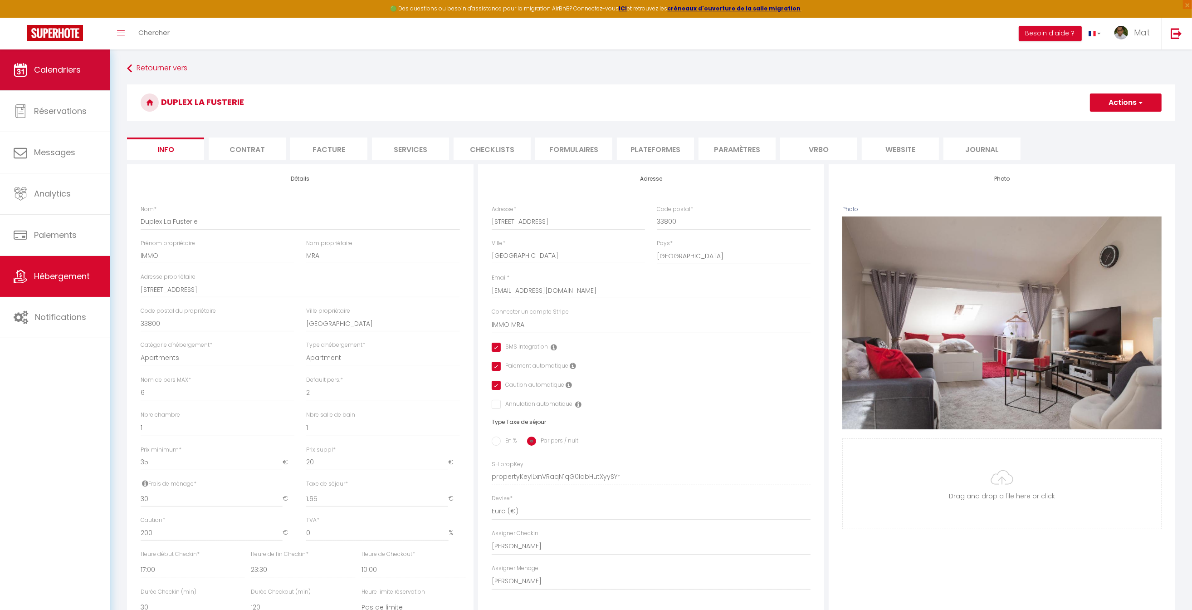
click at [68, 79] on link "Calendriers" at bounding box center [55, 69] width 110 height 41
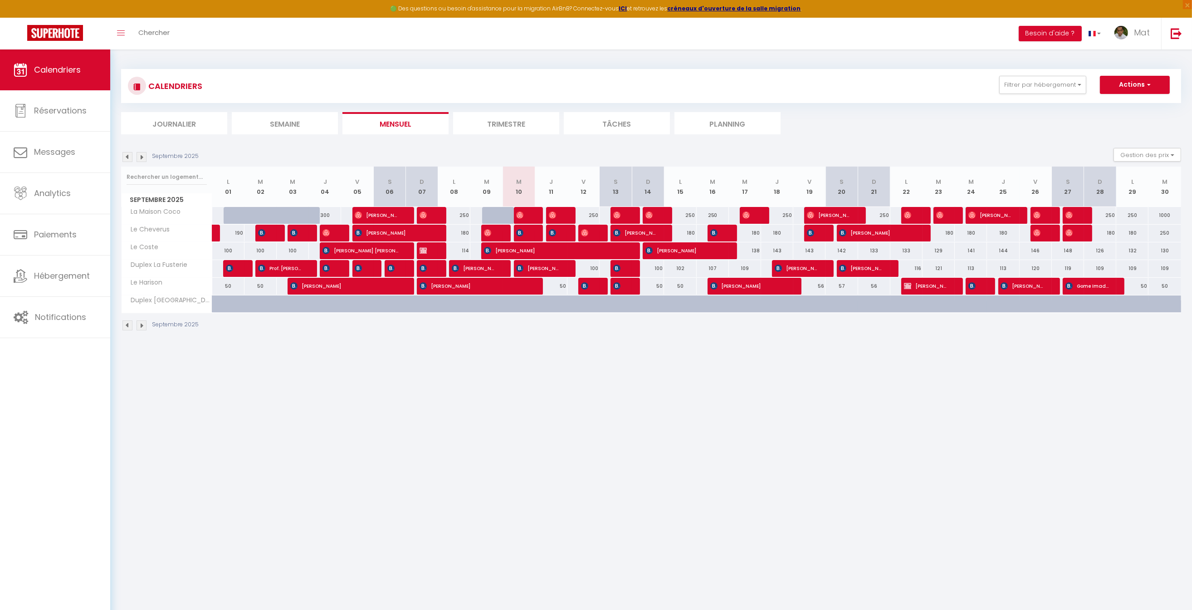
click at [617, 122] on li "Tâches" at bounding box center [617, 123] width 106 height 22
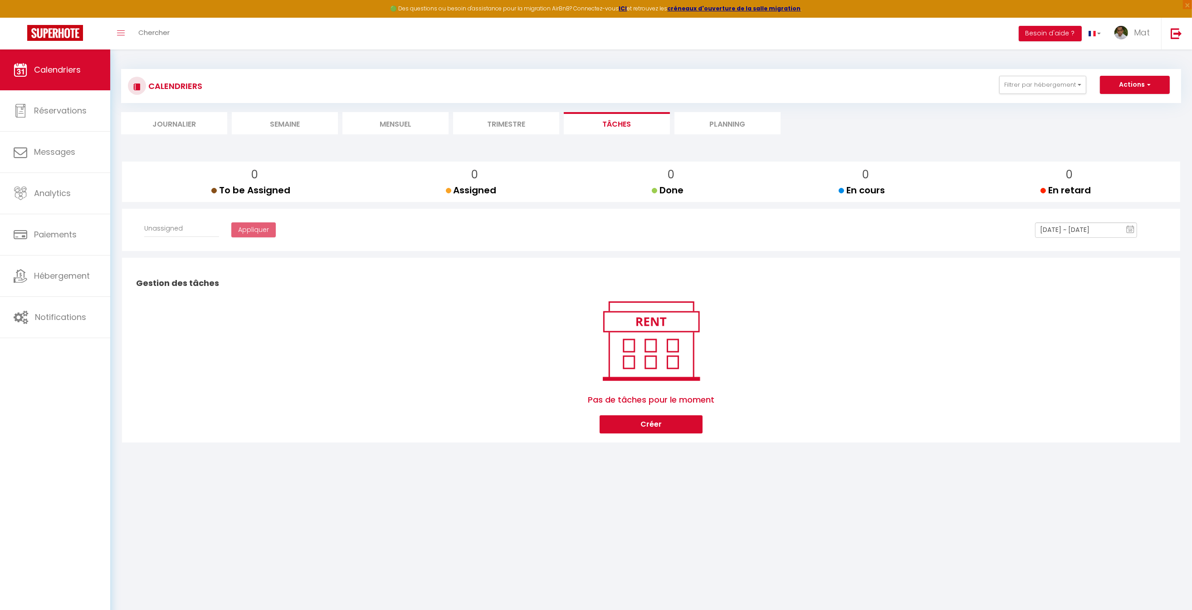
select select
click at [219, 123] on li "Journalier" at bounding box center [174, 123] width 106 height 22
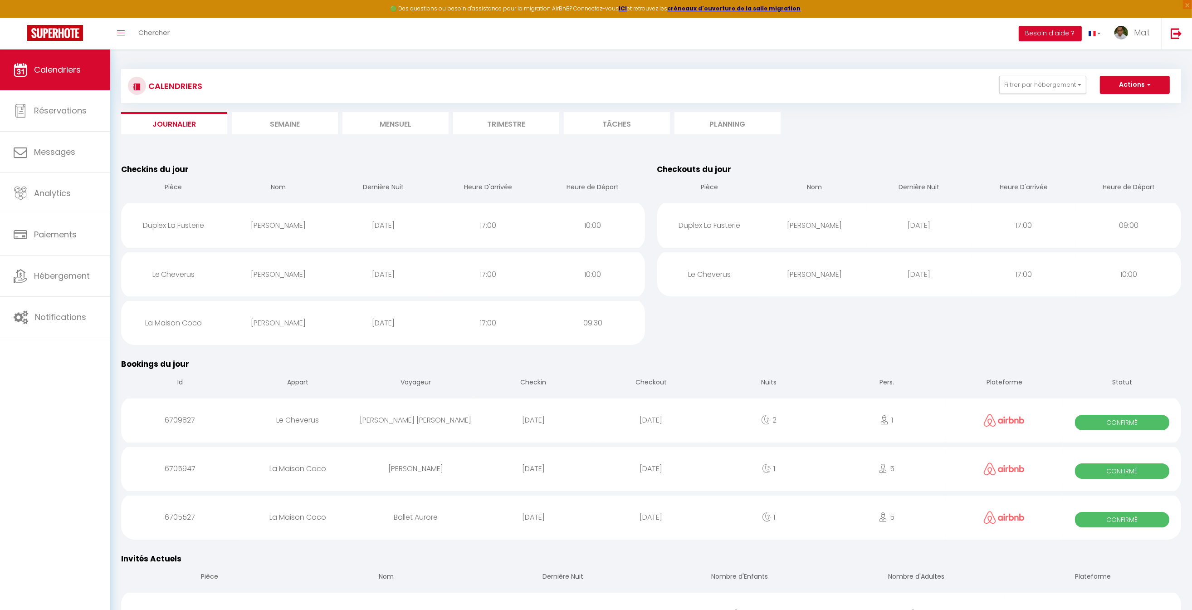
click at [291, 120] on li "Semaine" at bounding box center [285, 123] width 106 height 22
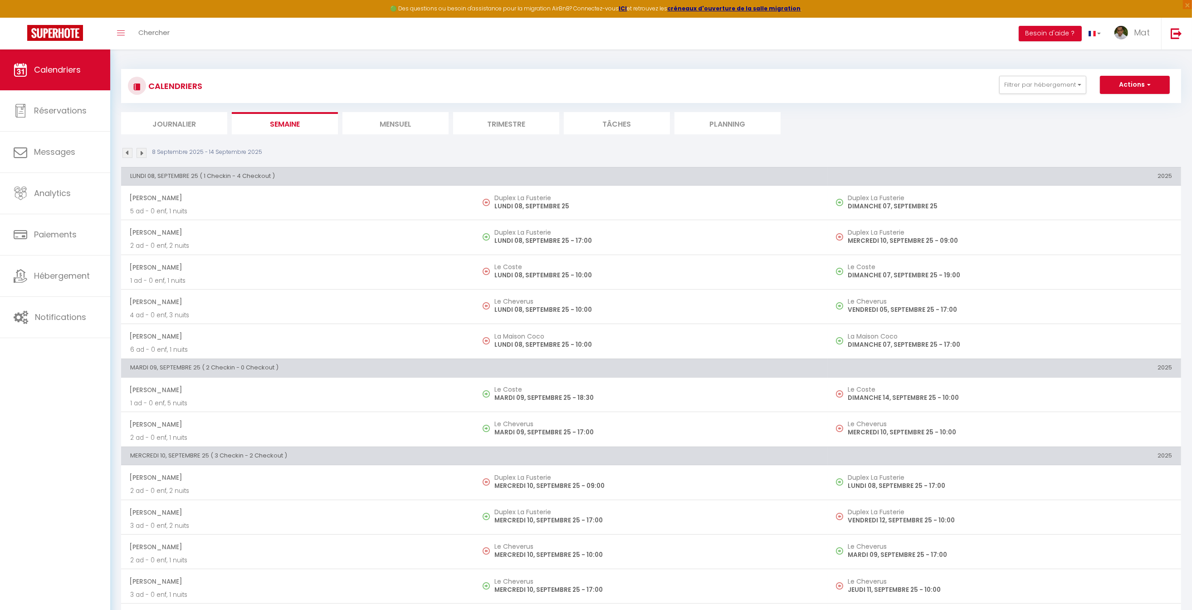
drag, startPoint x: 414, startPoint y: 105, endPoint x: 400, endPoint y: 117, distance: 18.1
click at [413, 105] on div "CALENDRIERS Filtrer par hébergement SuperBordeaux La Maison Coco Le Cheverus [P…" at bounding box center [651, 101] width 1060 height 65
click at [399, 117] on li "Mensuel" at bounding box center [396, 123] width 106 height 22
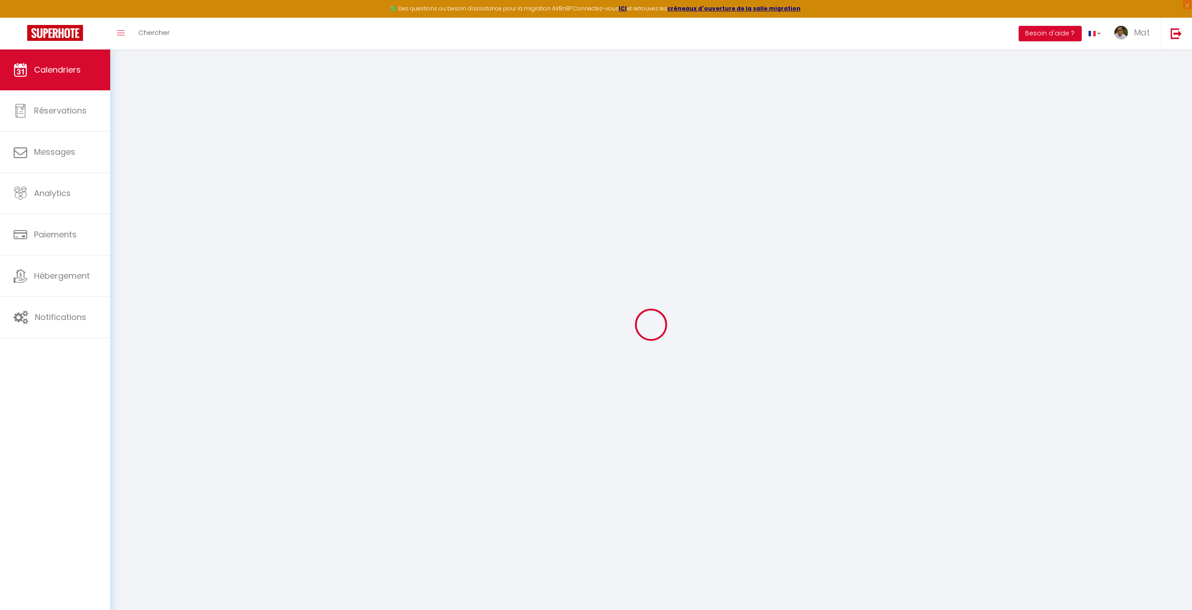
select select
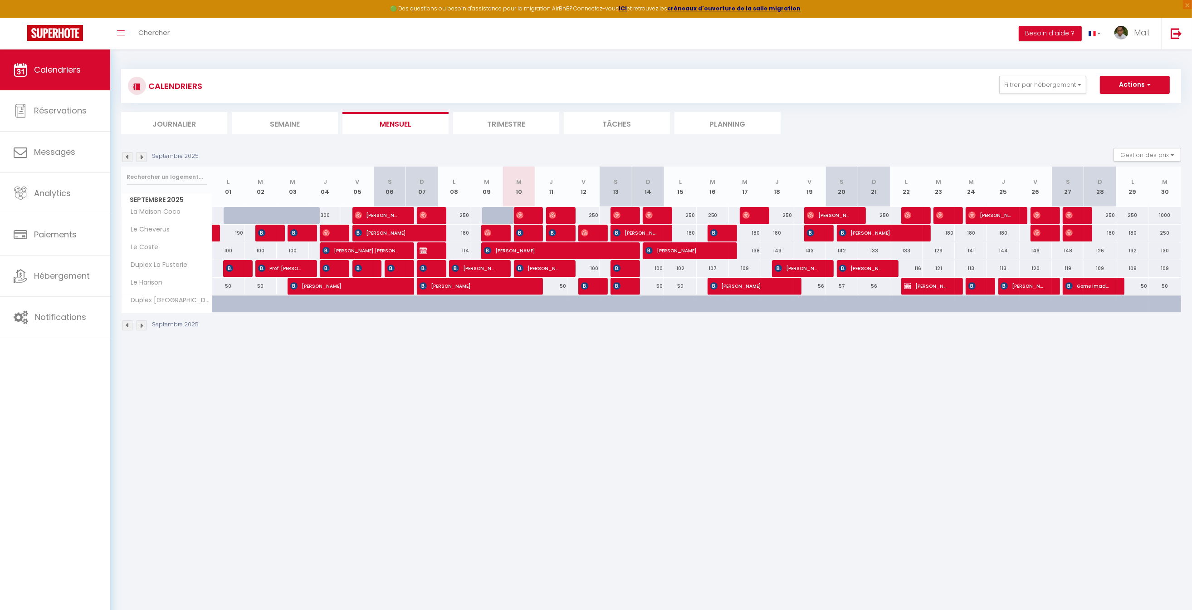
click at [467, 269] on span "[PERSON_NAME]" at bounding box center [474, 268] width 44 height 17
select select "OK"
select select "0"
select select "1"
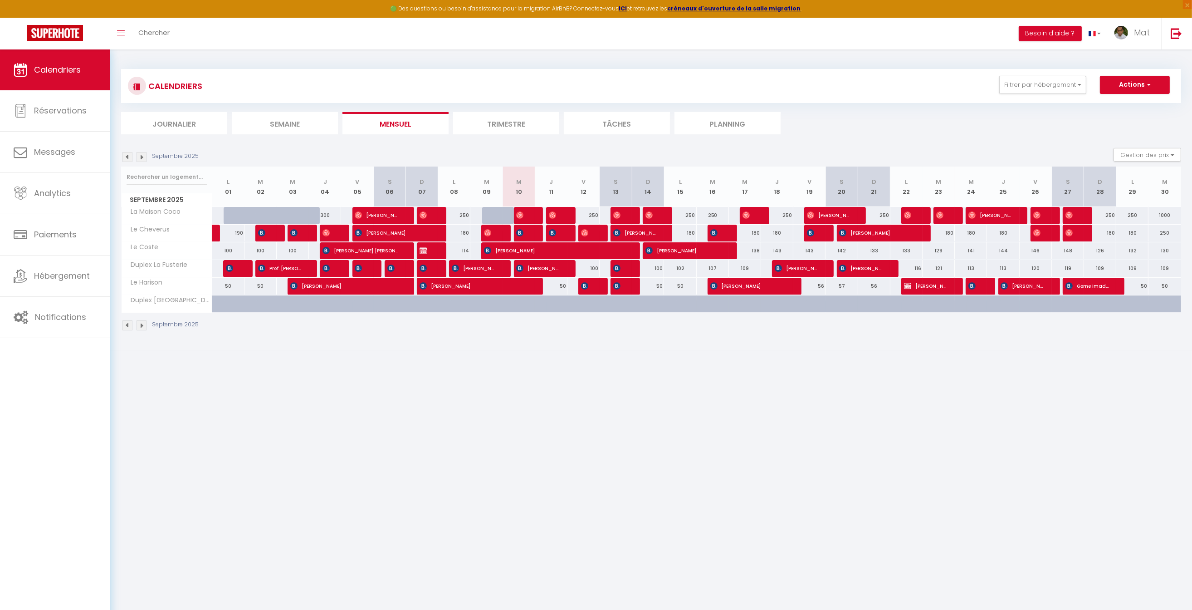
select select "1"
select select
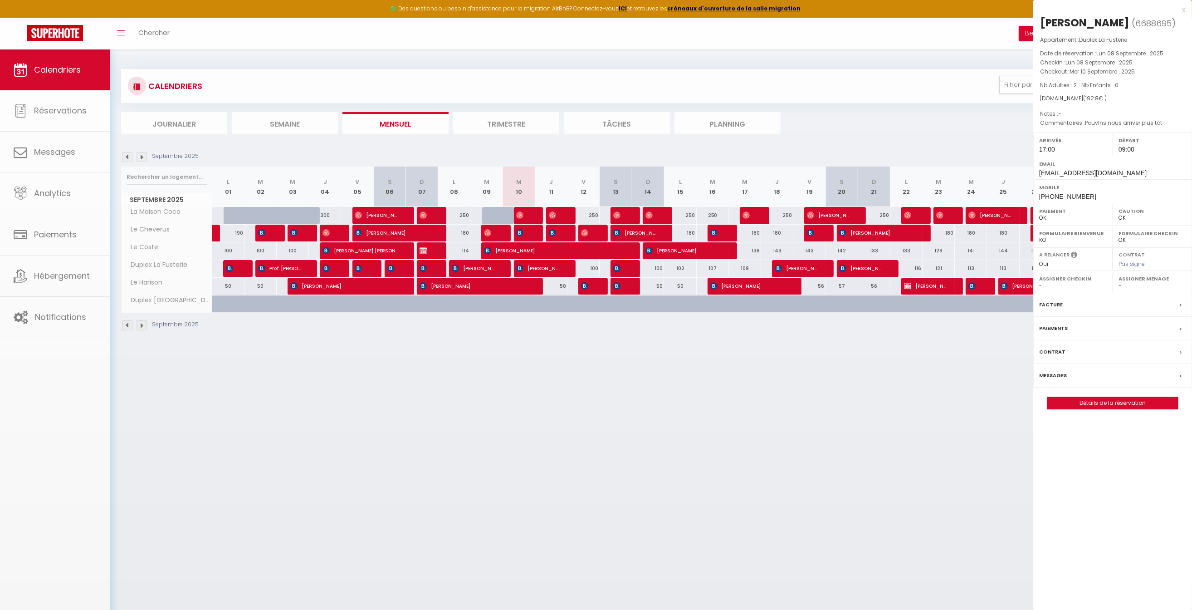
select select "2365"
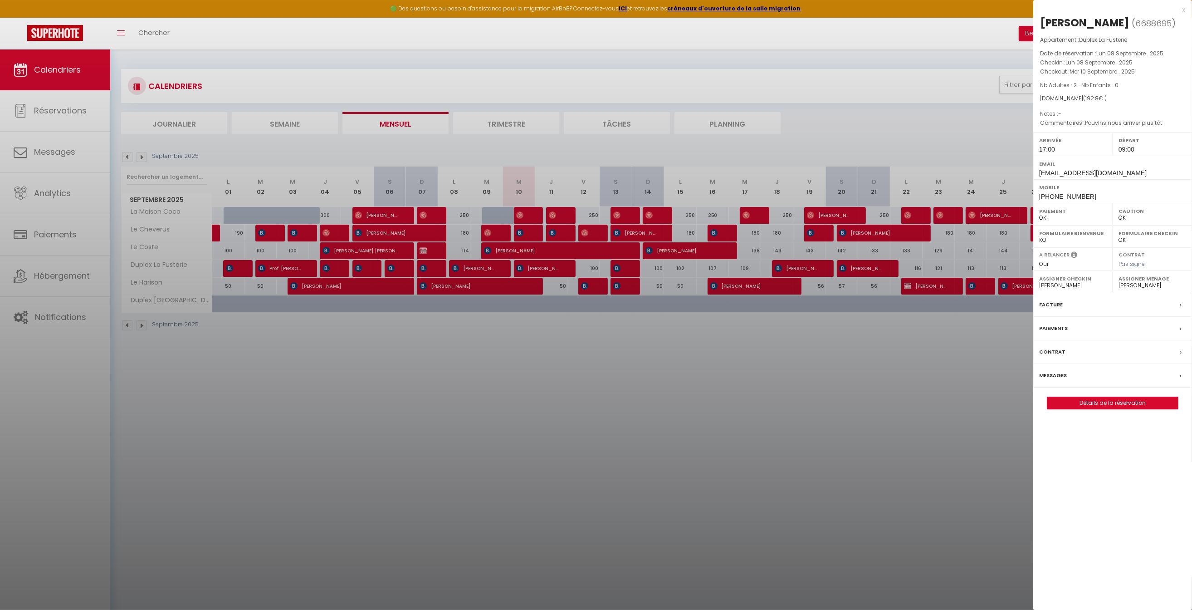
click at [352, 280] on div at bounding box center [596, 305] width 1192 height 610
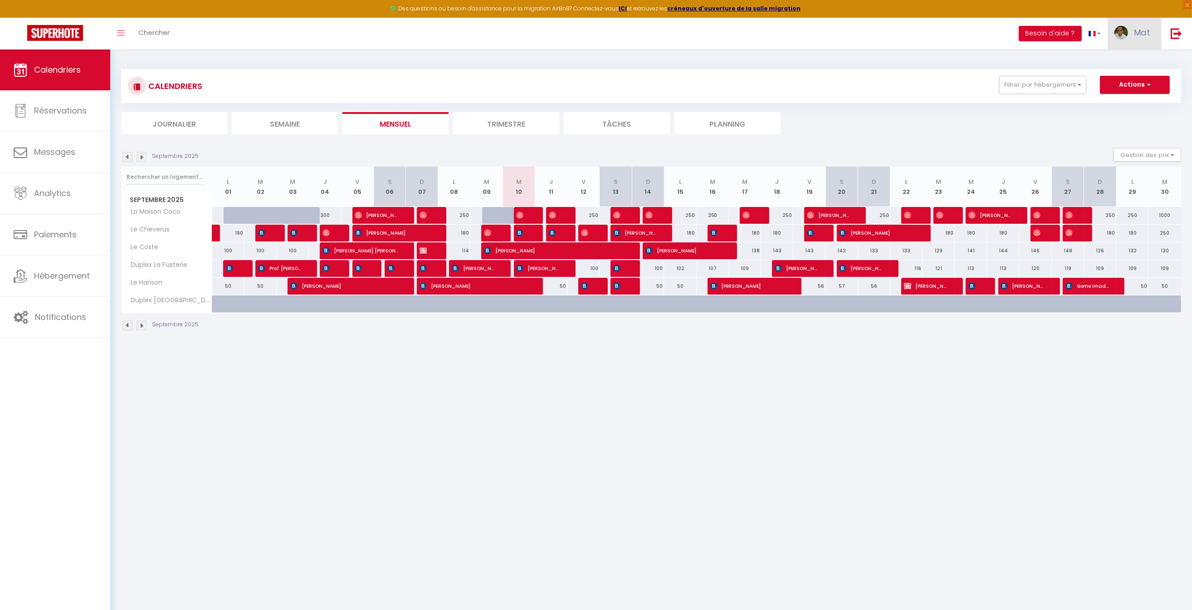
click at [1141, 35] on span "Mat" at bounding box center [1142, 32] width 16 height 11
click at [1127, 78] on link "Équipe" at bounding box center [1125, 79] width 67 height 15
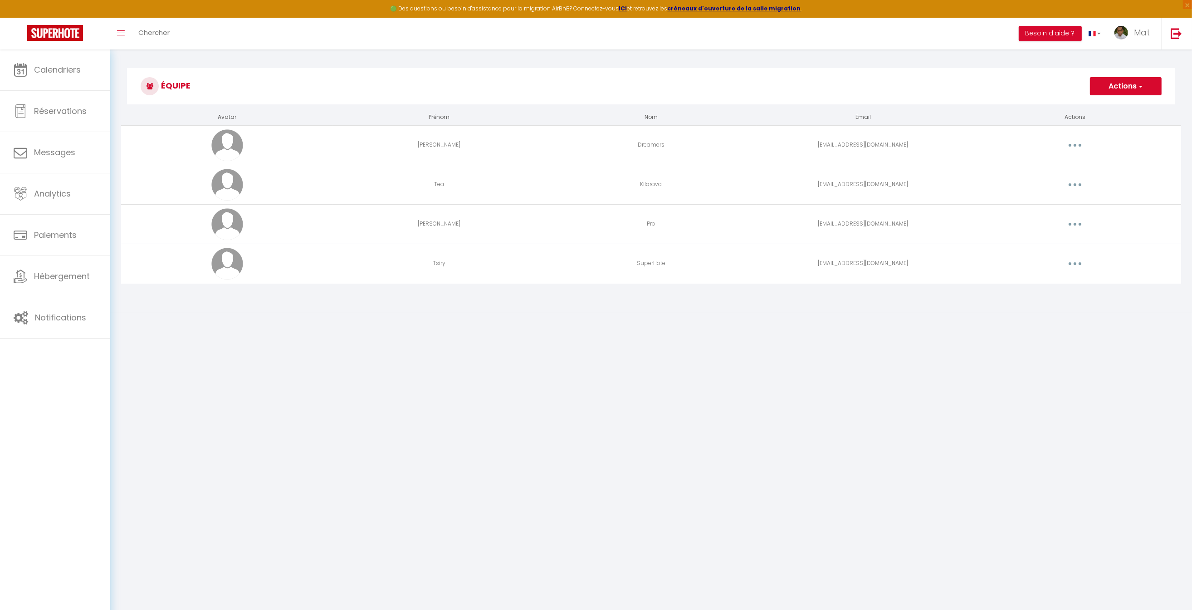
click at [1070, 148] on button "button" at bounding box center [1075, 145] width 25 height 15
click at [1068, 169] on link "Editer" at bounding box center [1051, 165] width 67 height 15
select select
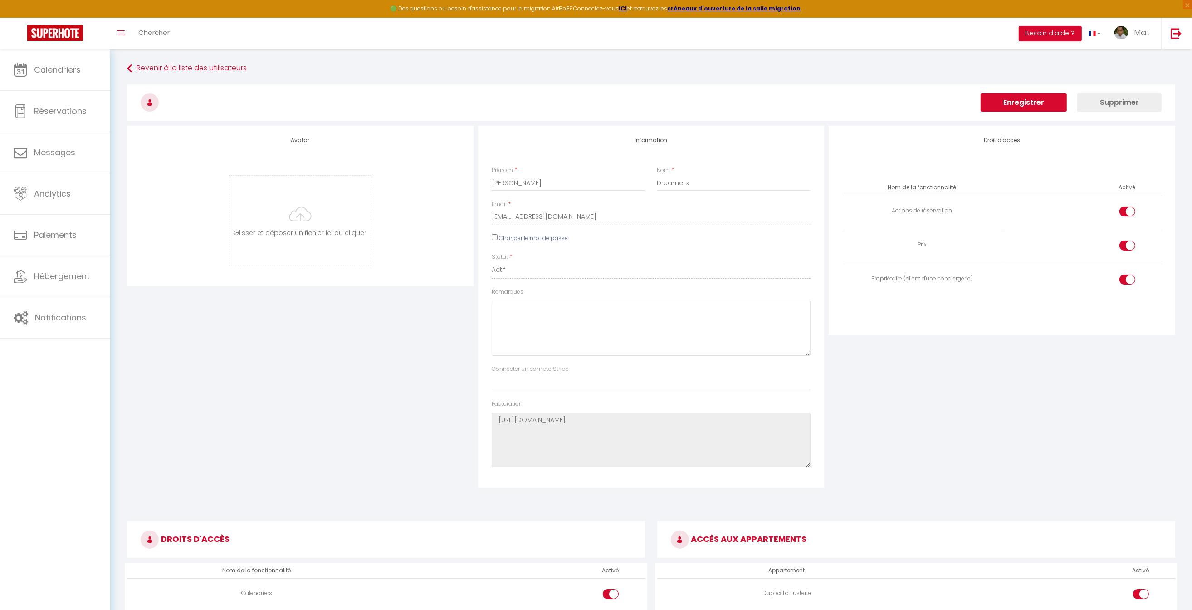
drag, startPoint x: 876, startPoint y: 279, endPoint x: 940, endPoint y: 281, distance: 64.4
click at [957, 280] on div "Propriétaire (client d'une conciergerie)" at bounding box center [922, 278] width 152 height 9
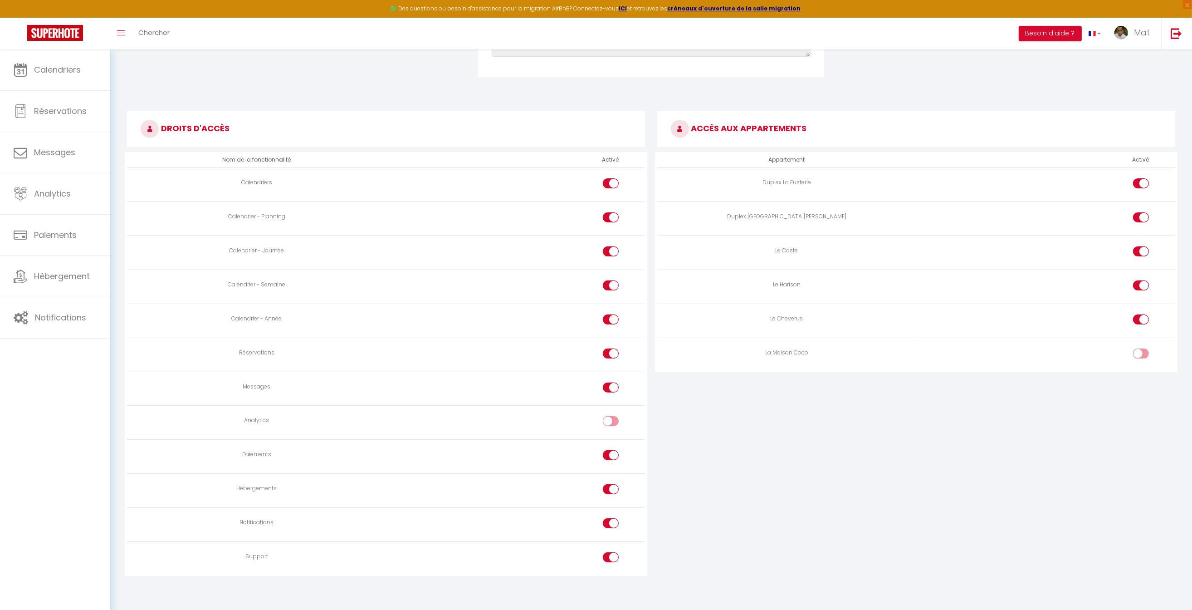
scroll to position [410, 0]
